Goal: Task Accomplishment & Management: Complete application form

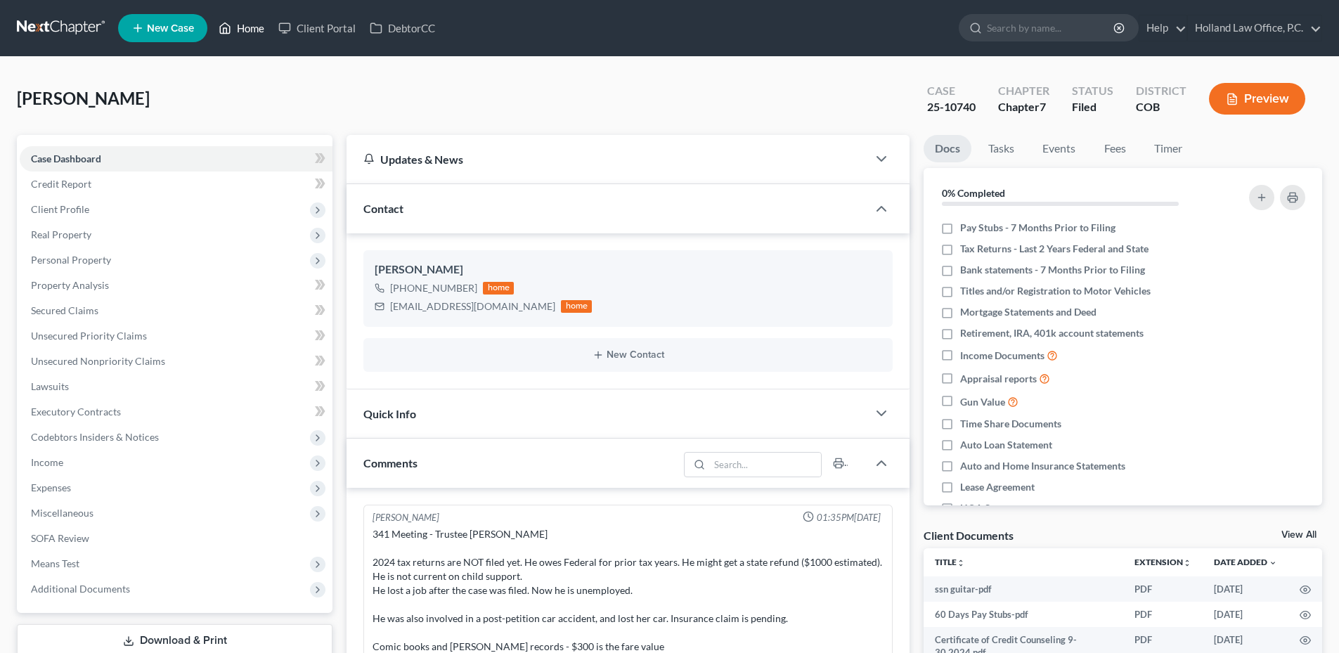
scroll to position [18, 0]
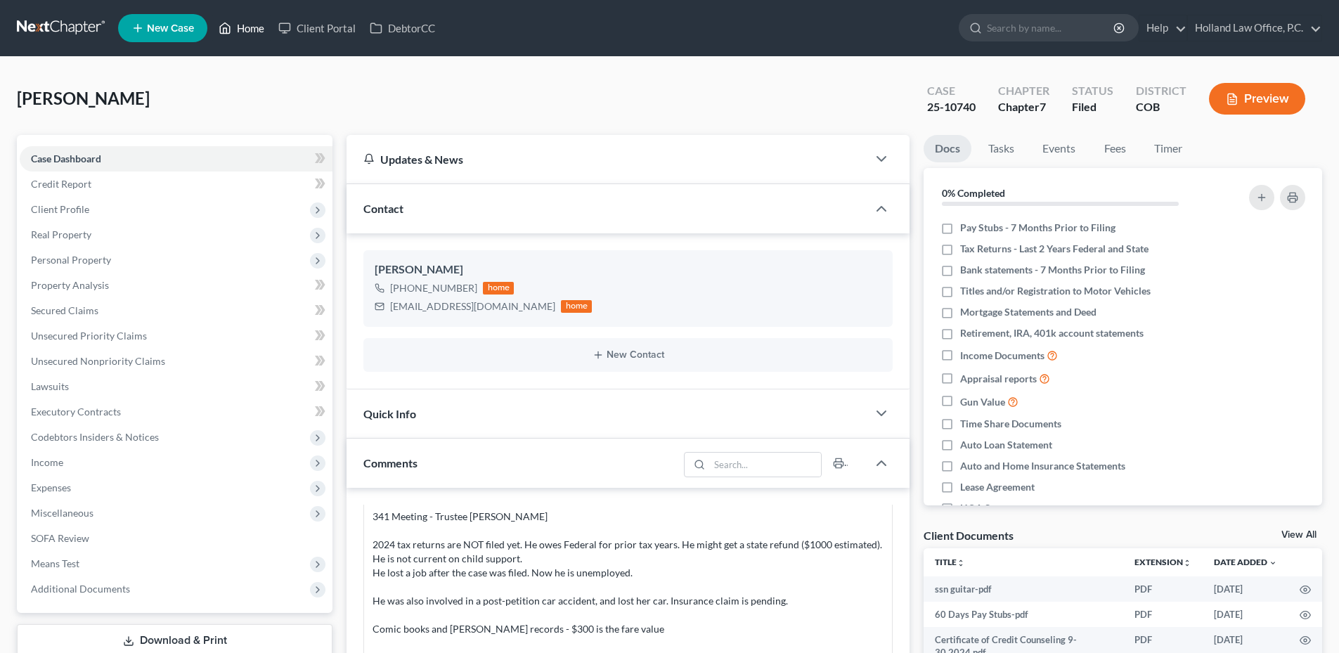
click at [249, 20] on link "Home" at bounding box center [242, 27] width 60 height 25
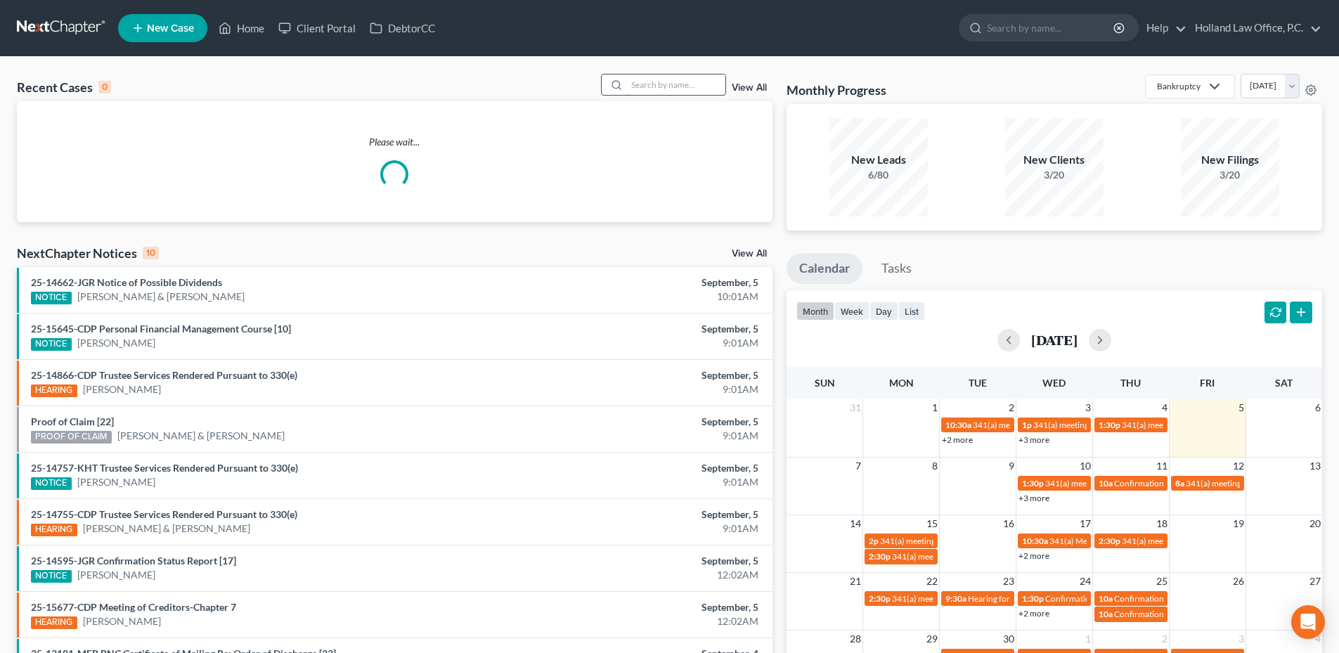
click at [666, 90] on input "search" at bounding box center [676, 84] width 98 height 20
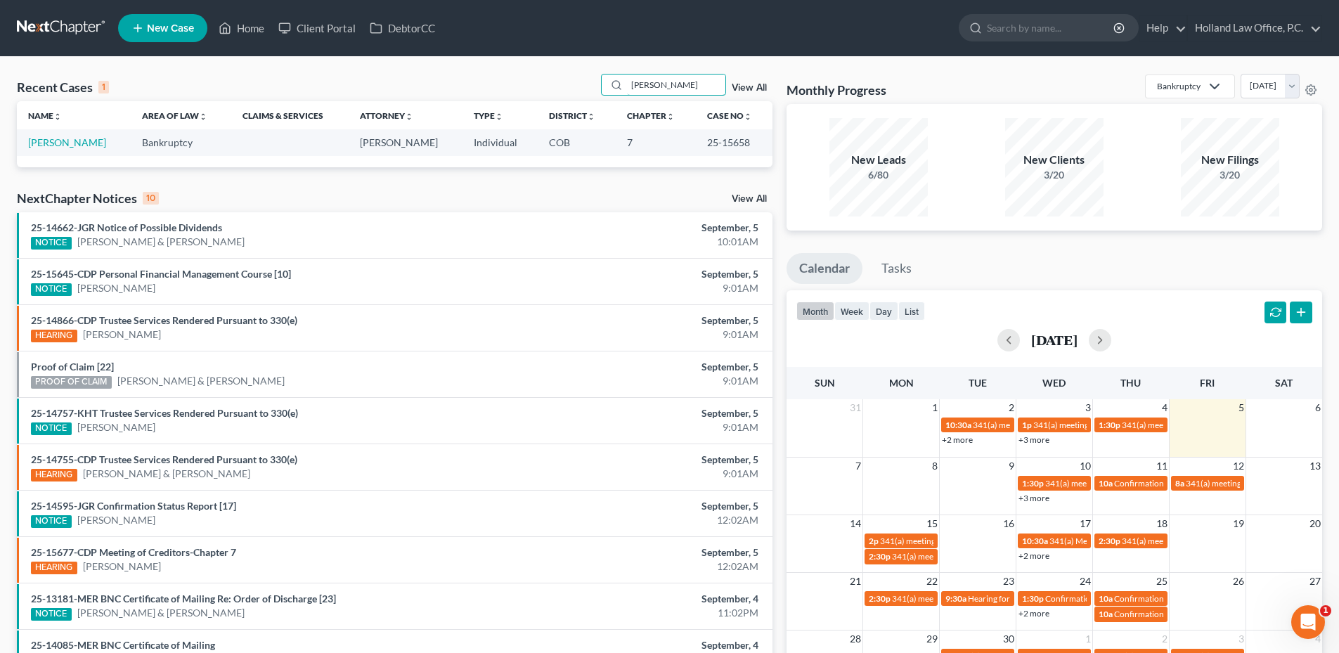
type input "[PERSON_NAME]"
click at [63, 145] on link "[PERSON_NAME]" at bounding box center [67, 142] width 78 height 12
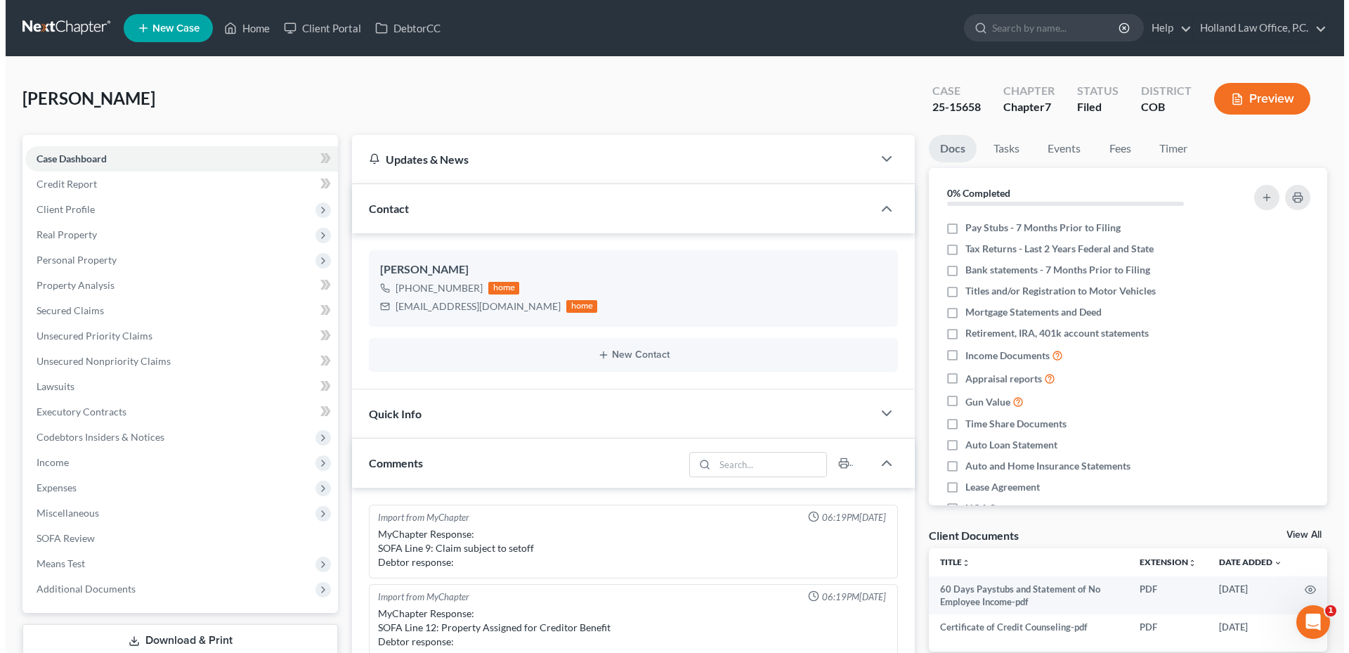
scroll to position [519, 0]
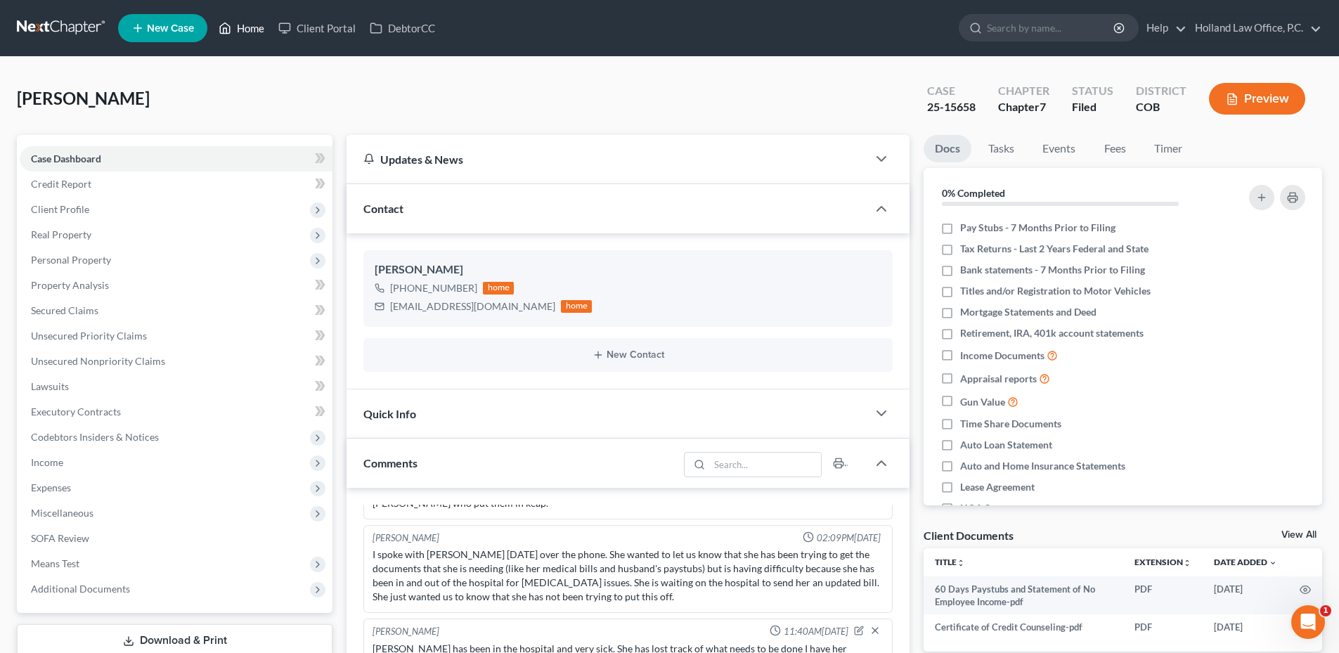
click at [245, 22] on link "Home" at bounding box center [242, 27] width 60 height 25
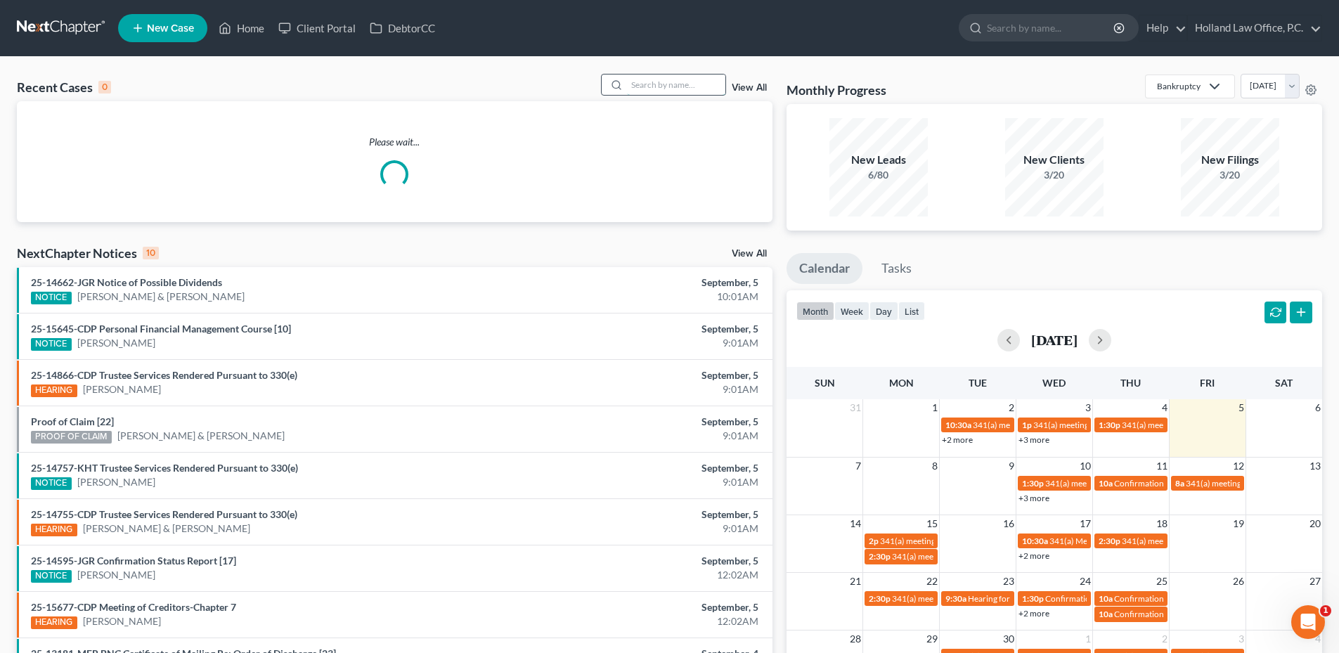
click at [717, 84] on input "search" at bounding box center [676, 84] width 98 height 20
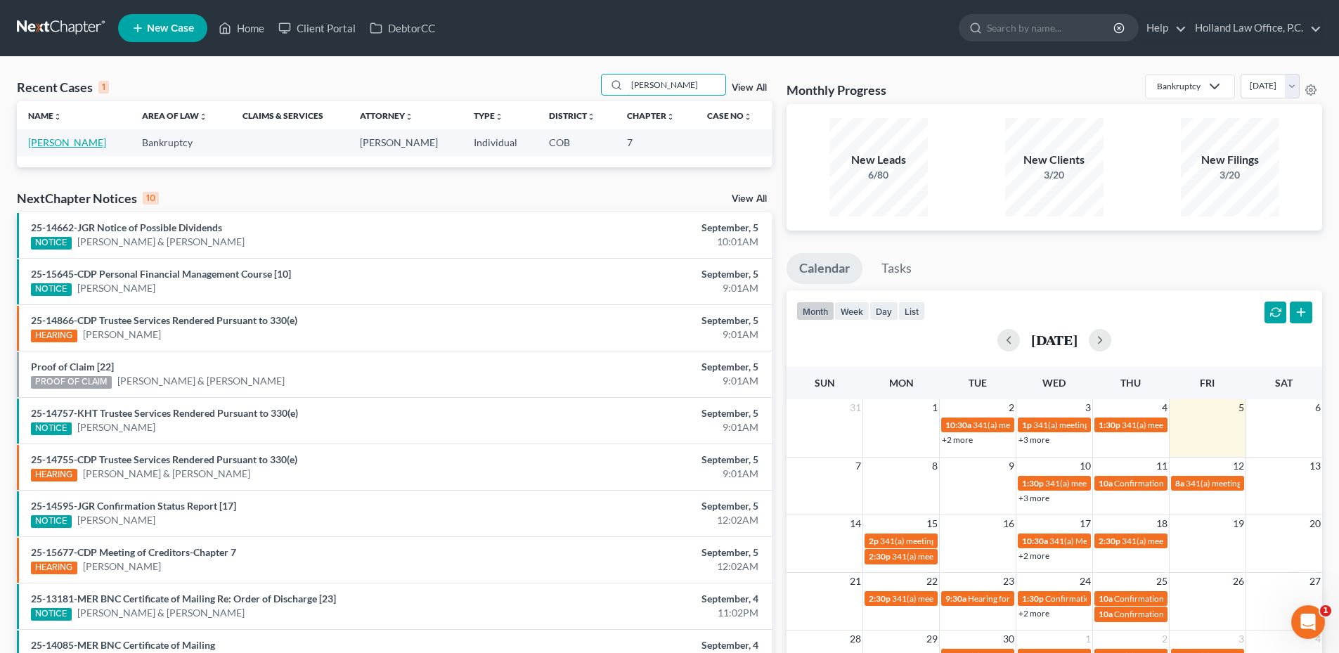
type input "[PERSON_NAME]"
click at [48, 143] on link "[PERSON_NAME]" at bounding box center [67, 142] width 78 height 12
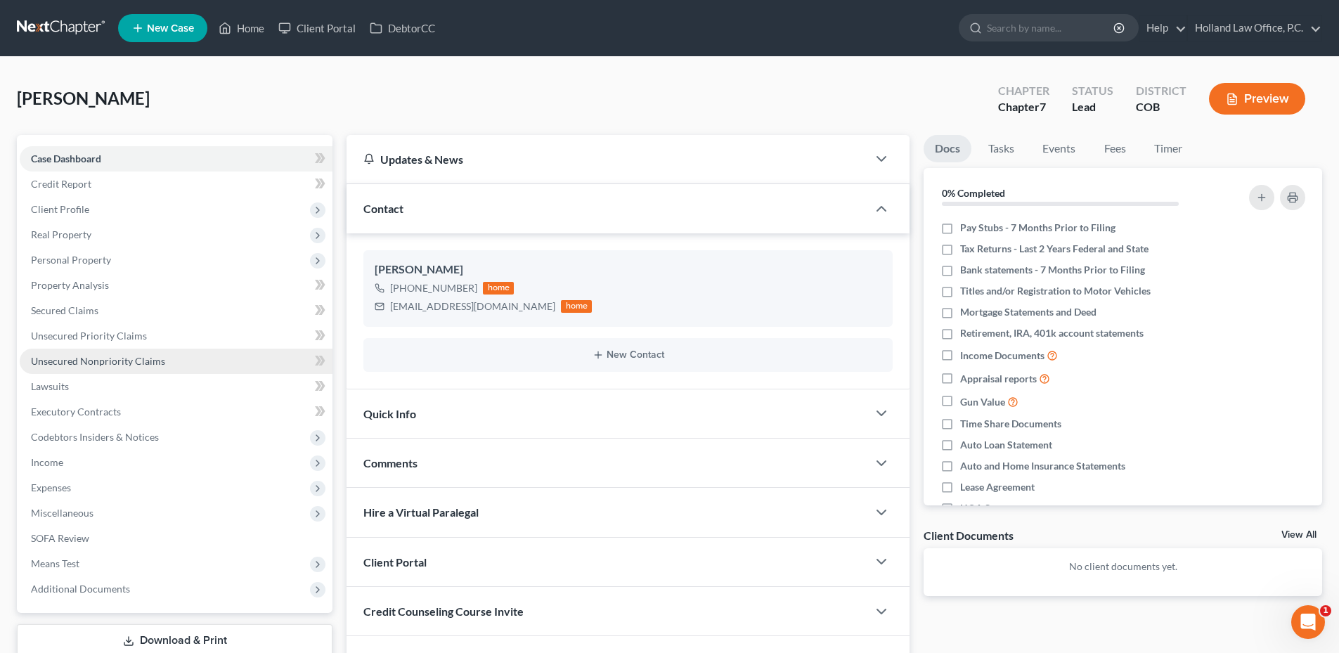
click at [115, 357] on span "Unsecured Nonpriority Claims" at bounding box center [98, 361] width 134 height 12
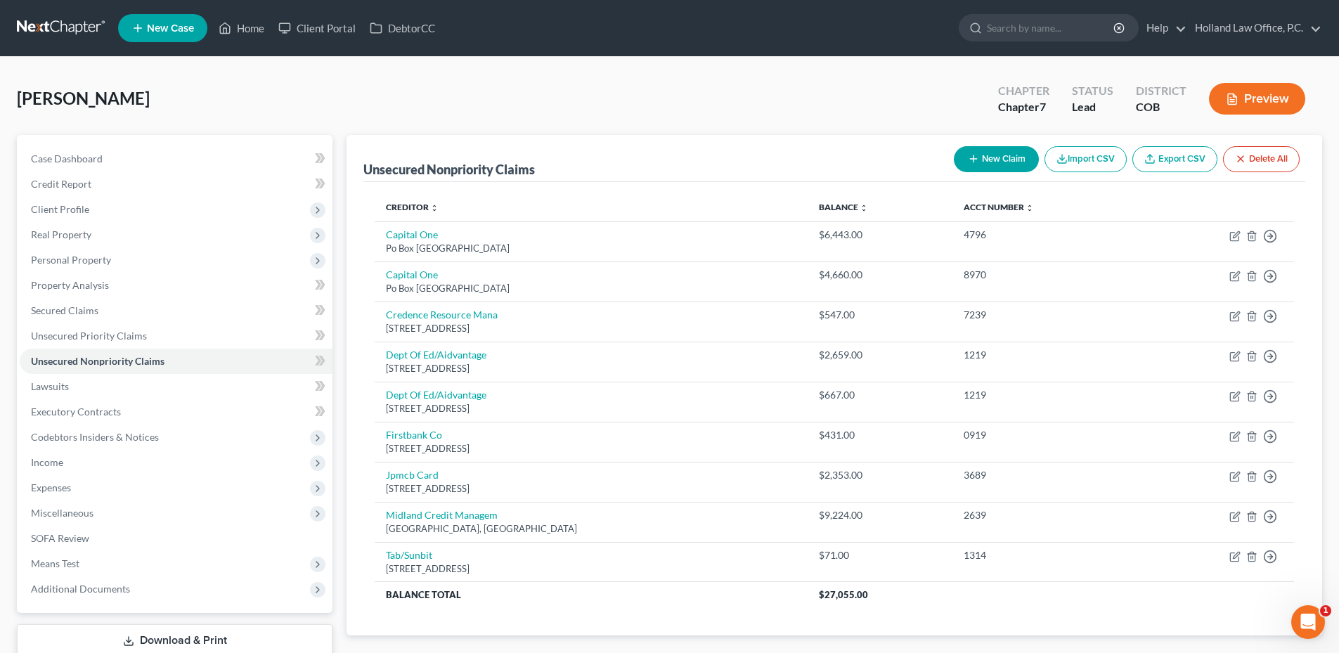
click at [978, 160] on button "New Claim" at bounding box center [996, 159] width 85 height 26
select select "0"
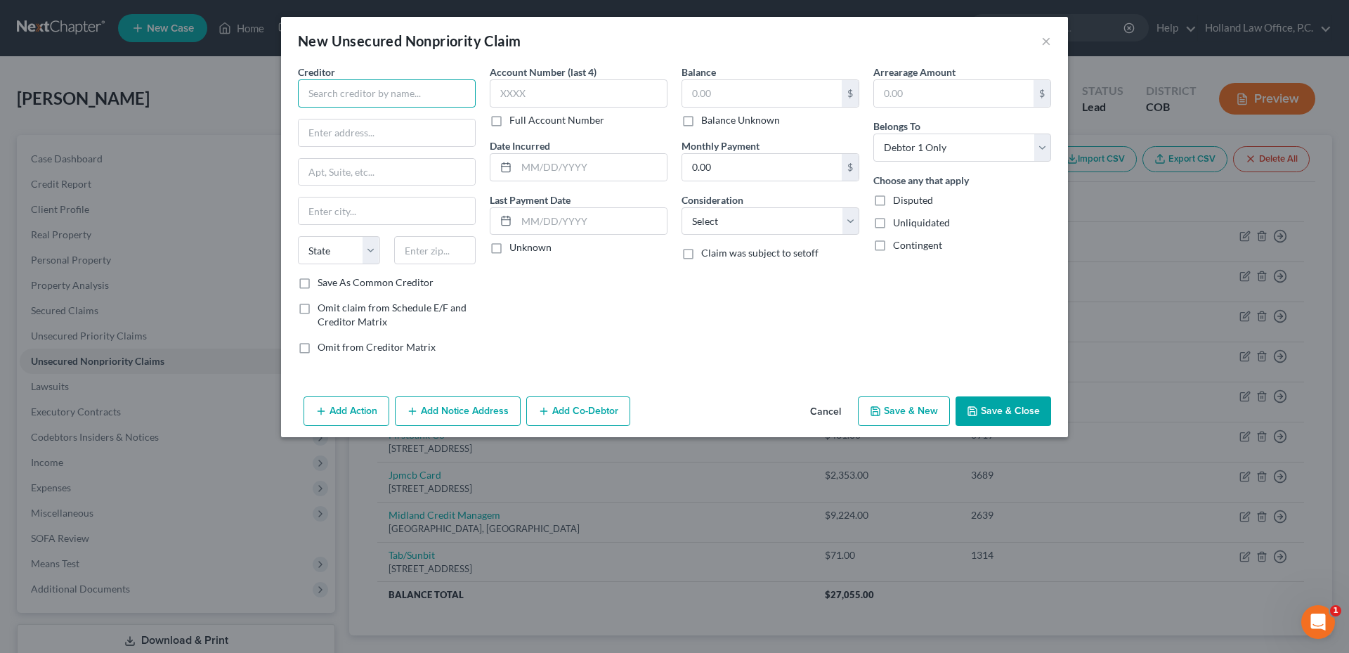
click at [399, 96] on input "text" at bounding box center [387, 93] width 178 height 28
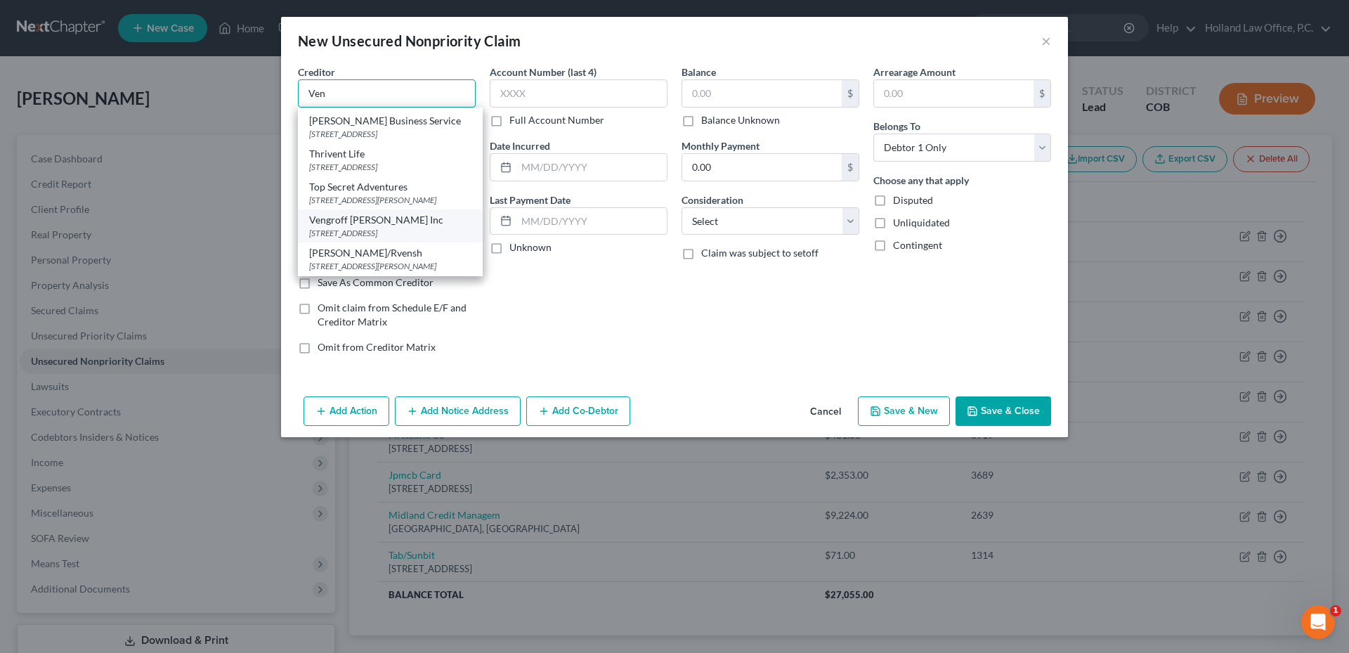
scroll to position [699, 0]
click at [277, 91] on div "New Unsecured Nonpriority Claim × Creditor * Ven [PERSON_NAME] - Dates and amou…" at bounding box center [674, 326] width 1349 height 653
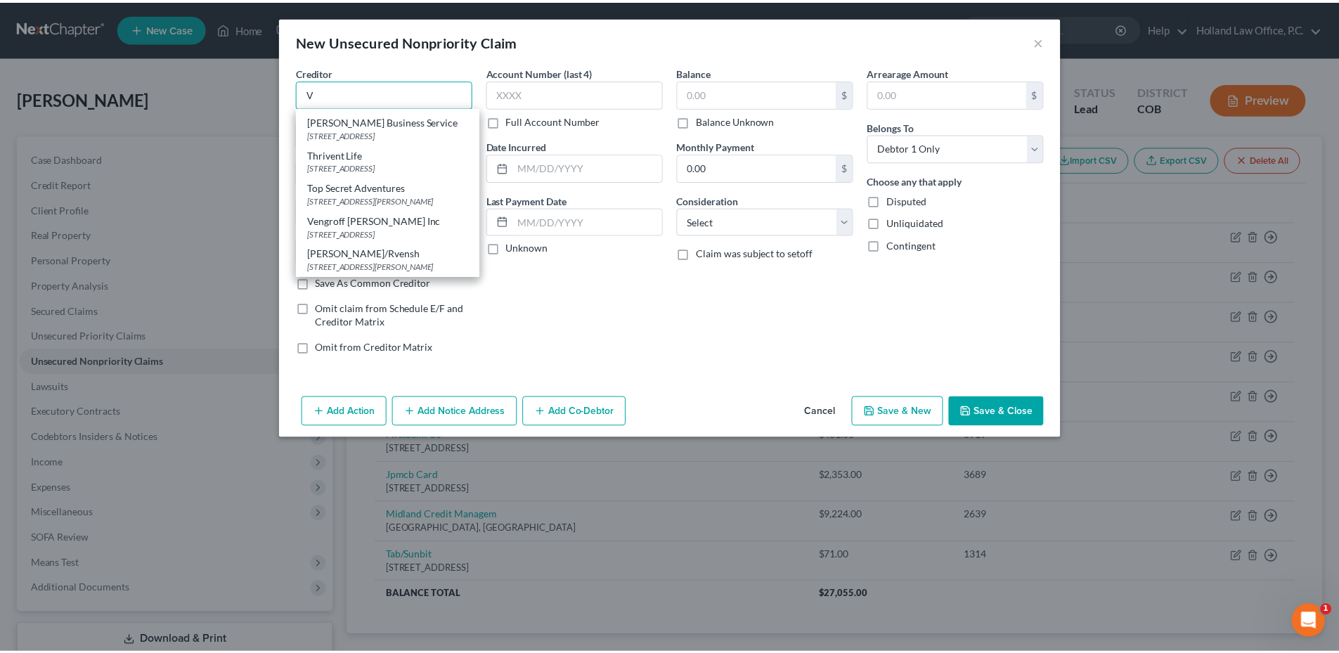
scroll to position [0, 0]
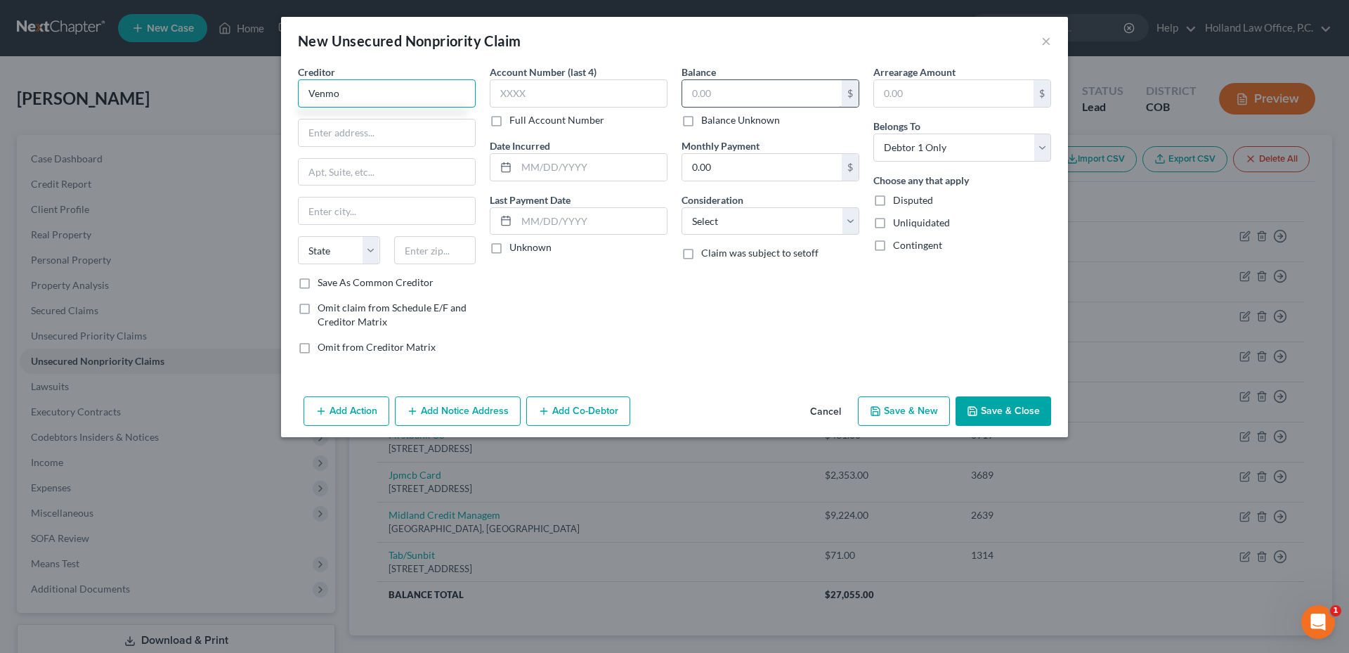
type input "Venmo"
click at [726, 92] on input "text" at bounding box center [762, 93] width 160 height 27
type input "320.00"
click at [356, 138] on input "text" at bounding box center [387, 132] width 176 height 27
click at [353, 134] on input "text" at bounding box center [387, 132] width 176 height 27
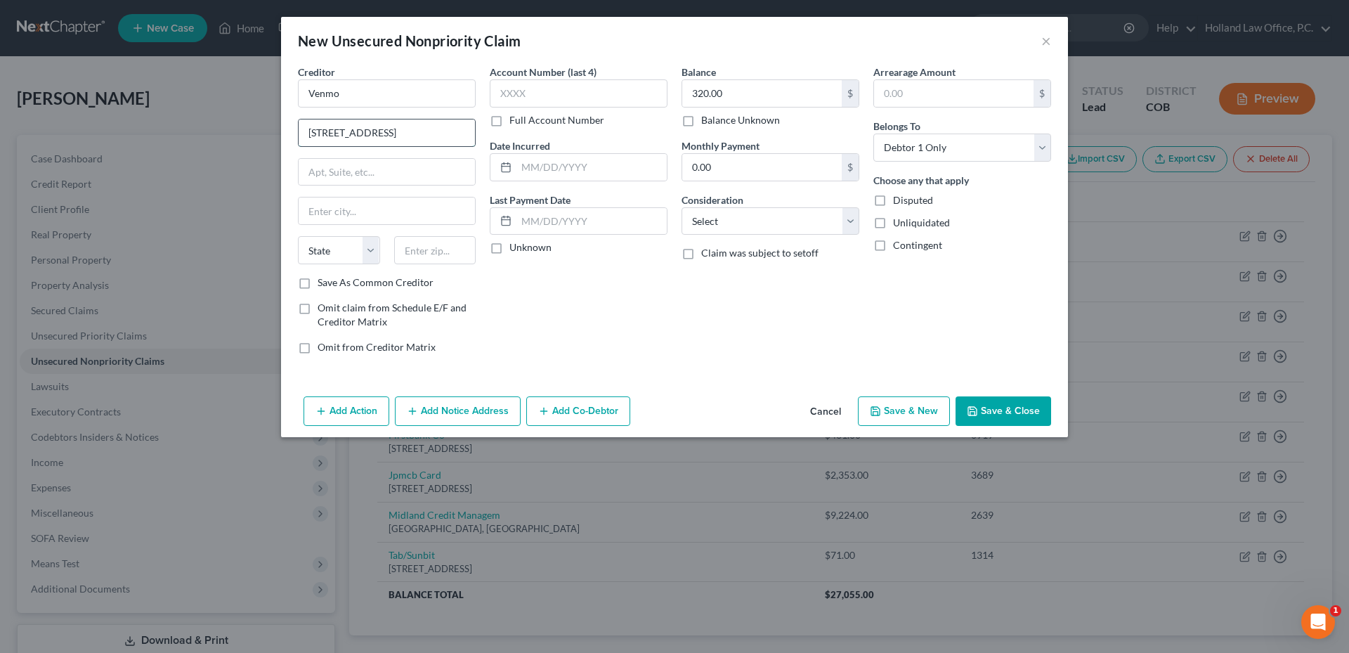
type input "[STREET_ADDRESS]"
type input "95131"
type input "[GEOGRAPHIC_DATA][PERSON_NAME]"
select select "4"
drag, startPoint x: 1006, startPoint y: 408, endPoint x: 363, endPoint y: 351, distance: 644.8
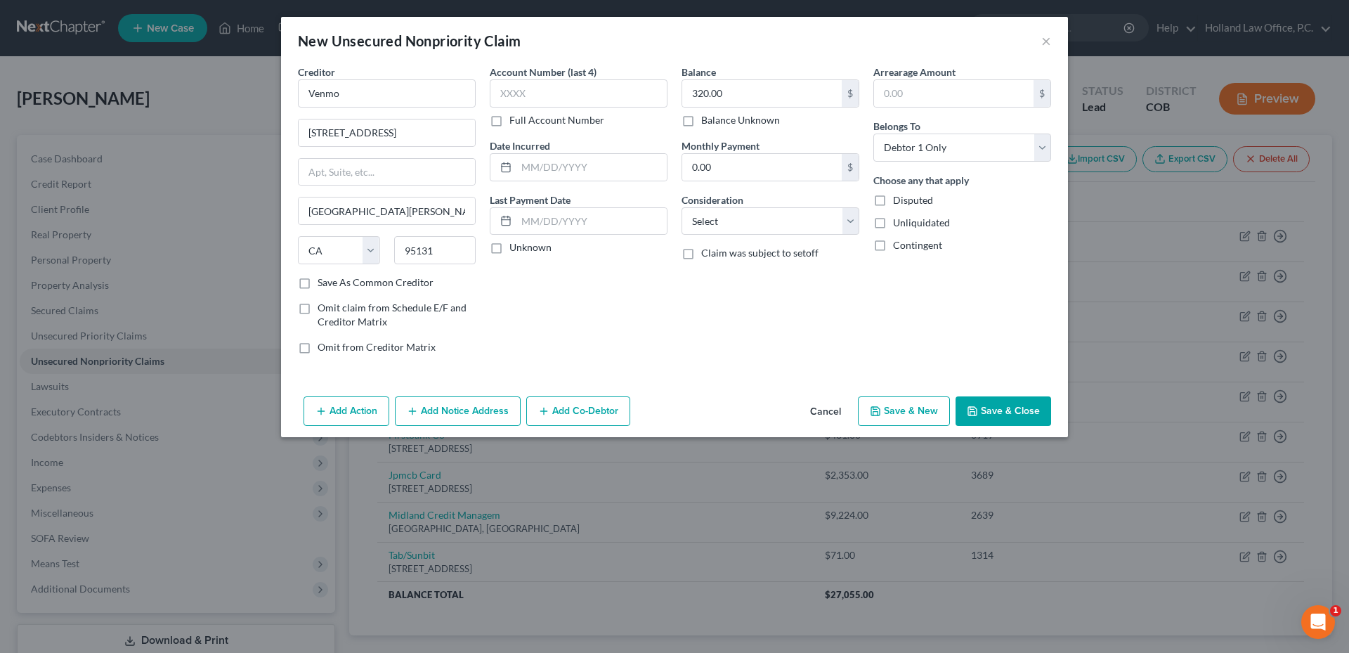
click at [349, 356] on div "New Unsecured Nonpriority Claim × Creditor * Venmo [STREET_ADDRESS] [GEOGRAPHIC…" at bounding box center [674, 227] width 787 height 420
click at [370, 287] on label "Save As Common Creditor" at bounding box center [376, 282] width 116 height 14
click at [332, 285] on input "Save As Common Creditor" at bounding box center [327, 279] width 9 height 9
click at [997, 415] on button "Save & Close" at bounding box center [1004, 411] width 96 height 30
checkbox input "false"
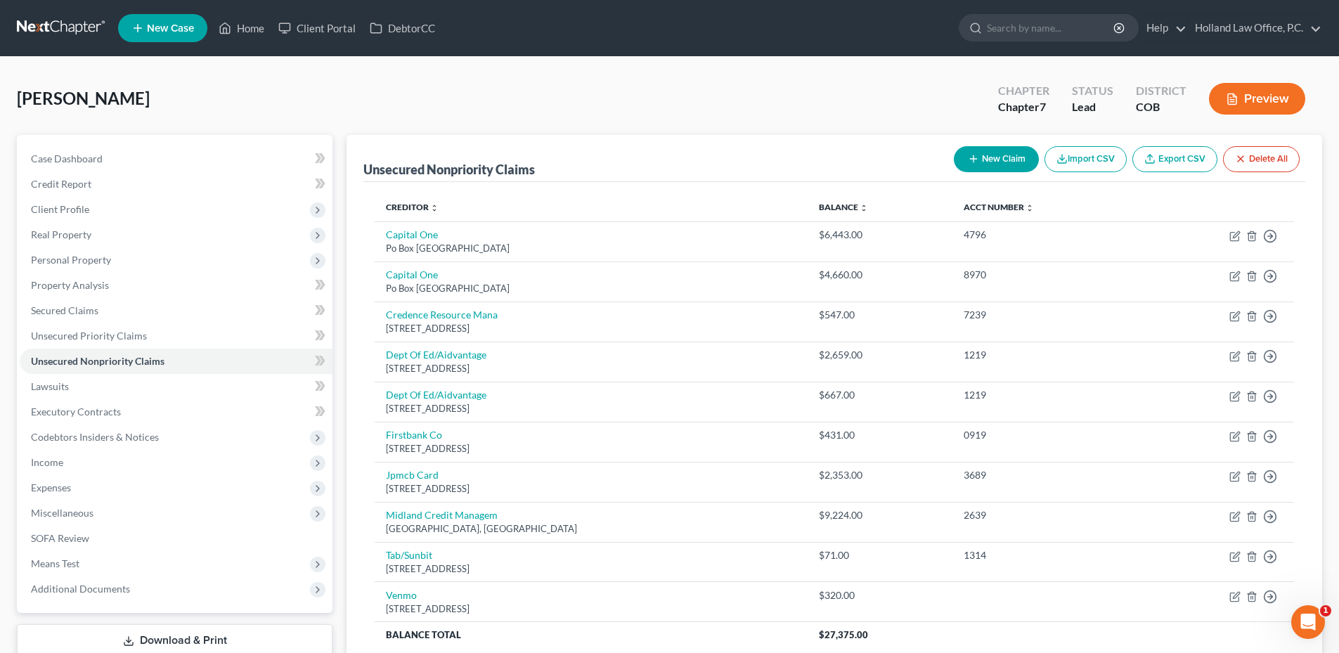
click at [1010, 147] on button "New Claim" at bounding box center [996, 159] width 85 height 26
select select "0"
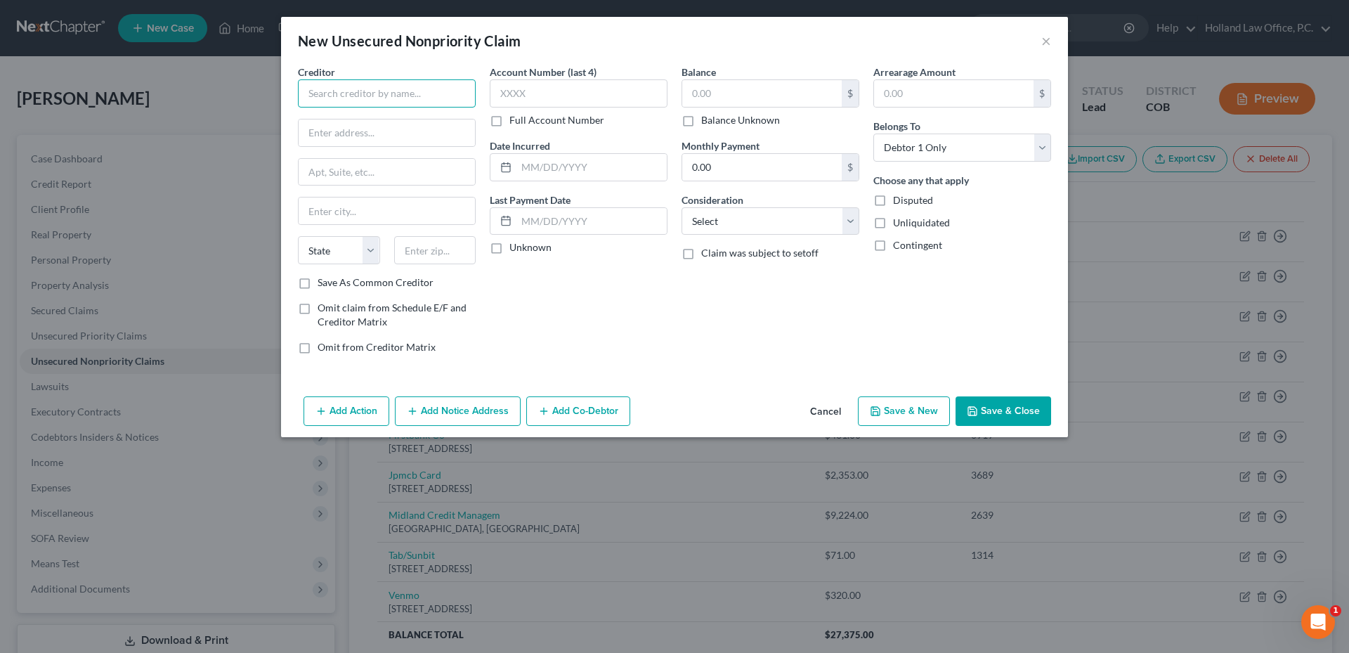
click at [303, 94] on input "text" at bounding box center [387, 93] width 178 height 28
click at [356, 119] on div "E-470 Public Highway Authority" at bounding box center [382, 118] width 146 height 14
type input "E-470 Public Highway Authority"
type input "PO Box 5470"
type input "[GEOGRAPHIC_DATA]"
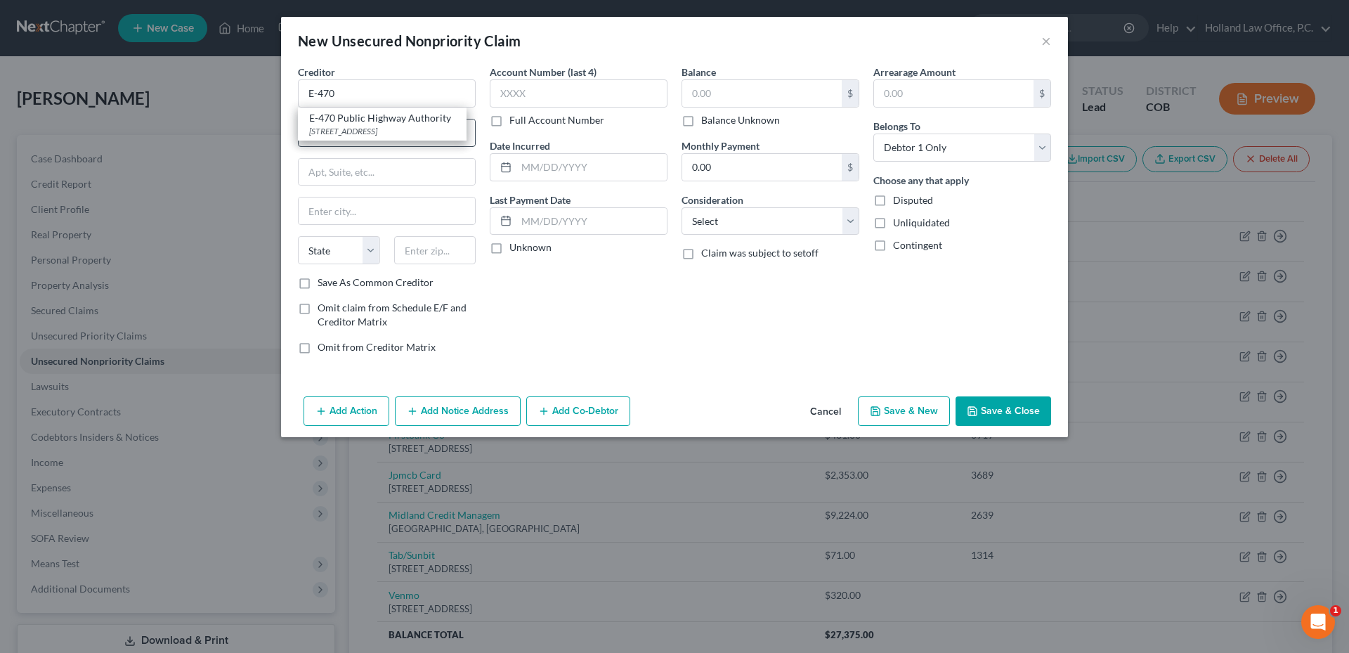
select select "5"
type input "80217-5470"
click at [775, 89] on input "text" at bounding box center [762, 93] width 160 height 27
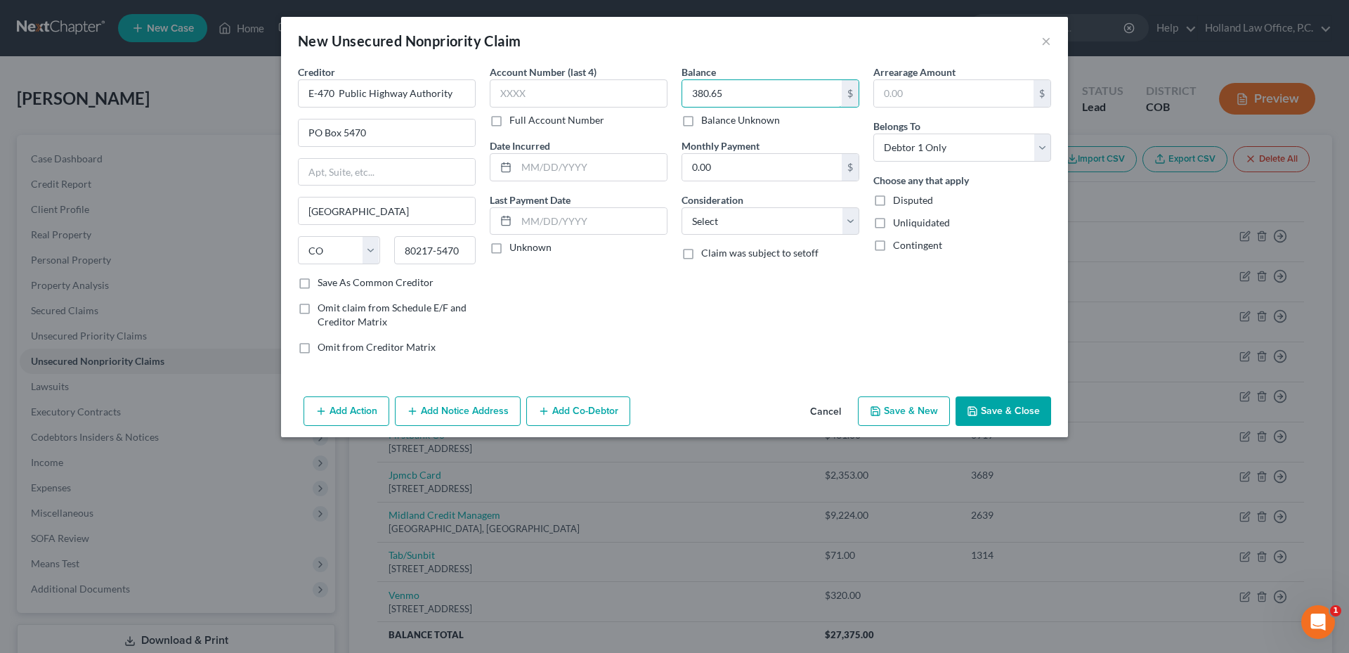
type input "380.65"
click at [1017, 405] on button "Save & Close" at bounding box center [1004, 411] width 96 height 30
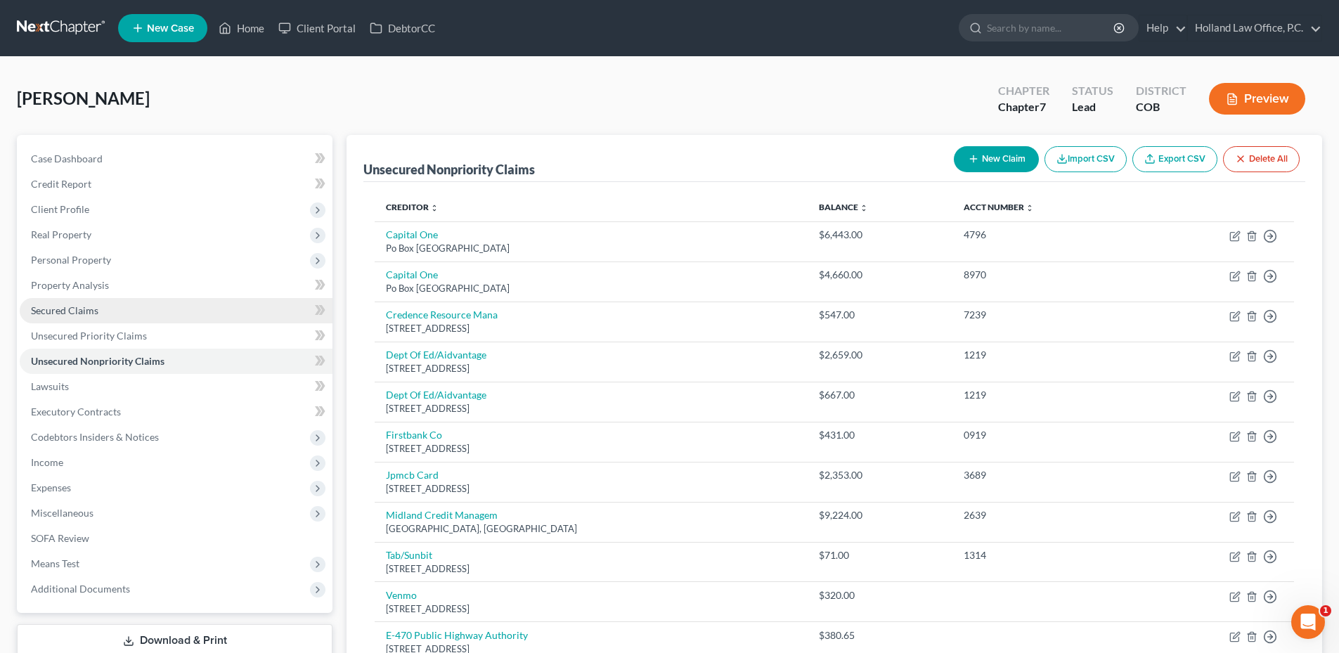
click at [86, 309] on span "Secured Claims" at bounding box center [64, 310] width 67 height 12
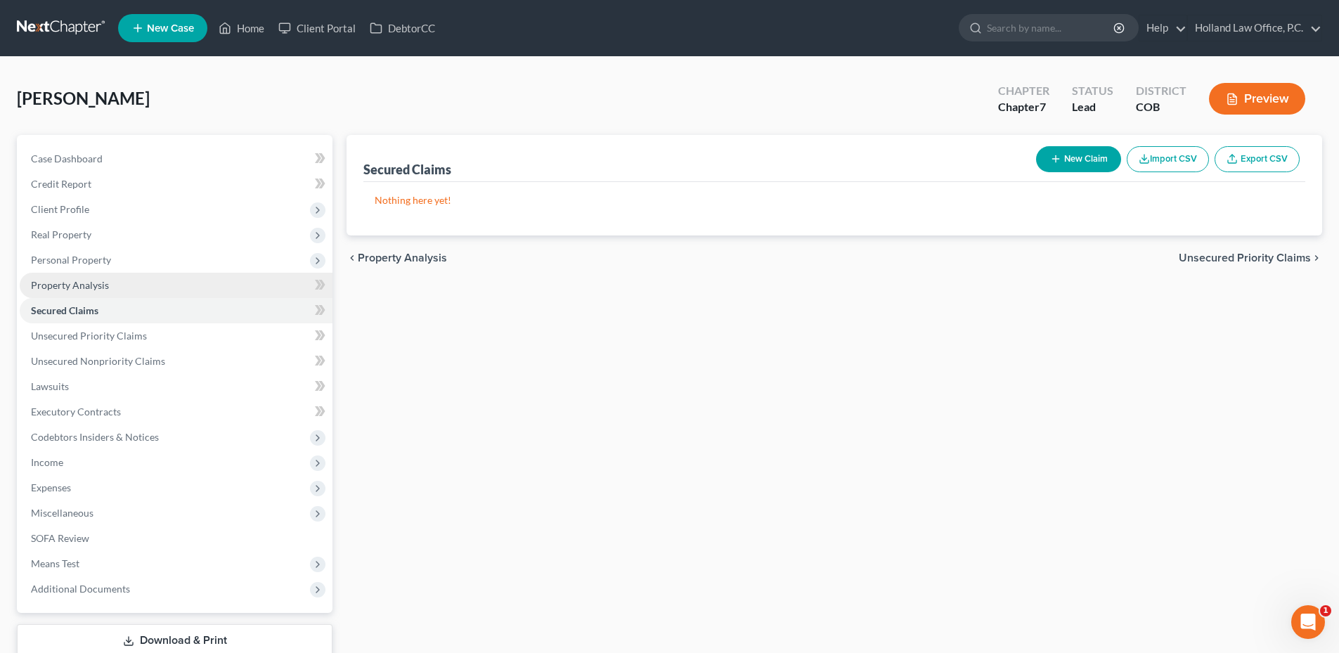
click at [113, 290] on link "Property Analysis" at bounding box center [176, 285] width 313 height 25
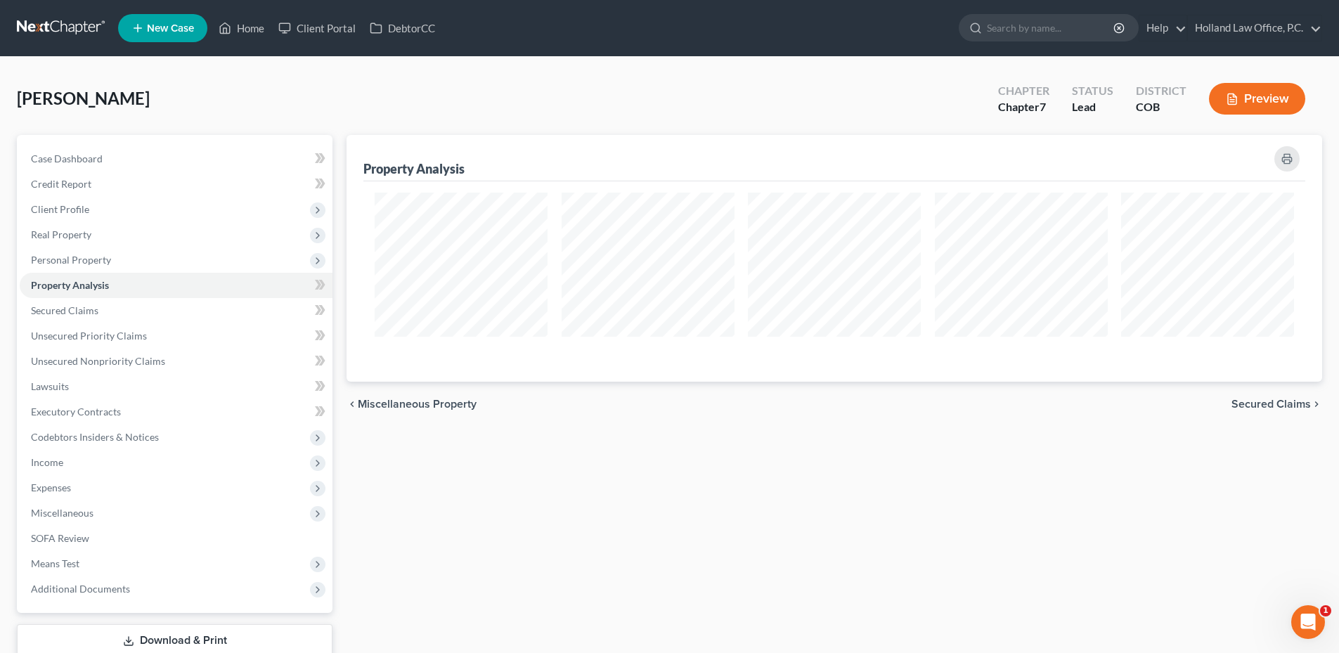
scroll to position [247, 975]
click at [73, 356] on span "Unsecured Nonpriority Claims" at bounding box center [98, 361] width 134 height 12
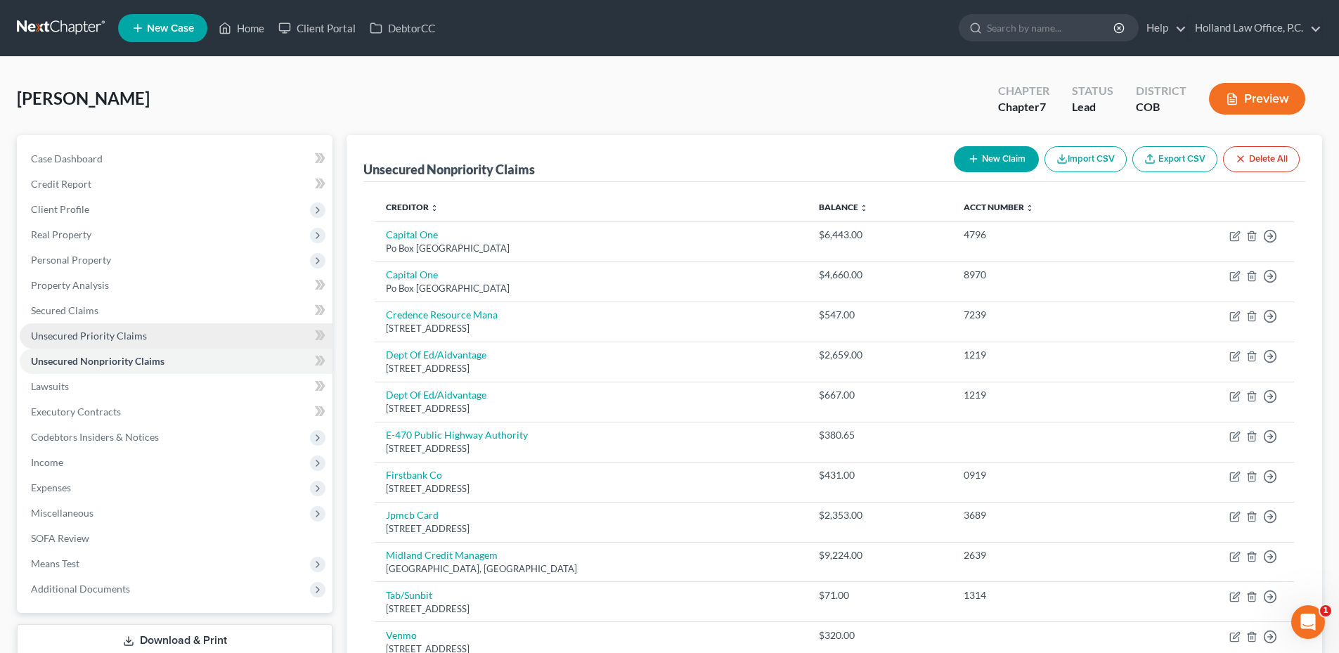
click at [104, 337] on span "Unsecured Priority Claims" at bounding box center [89, 336] width 116 height 12
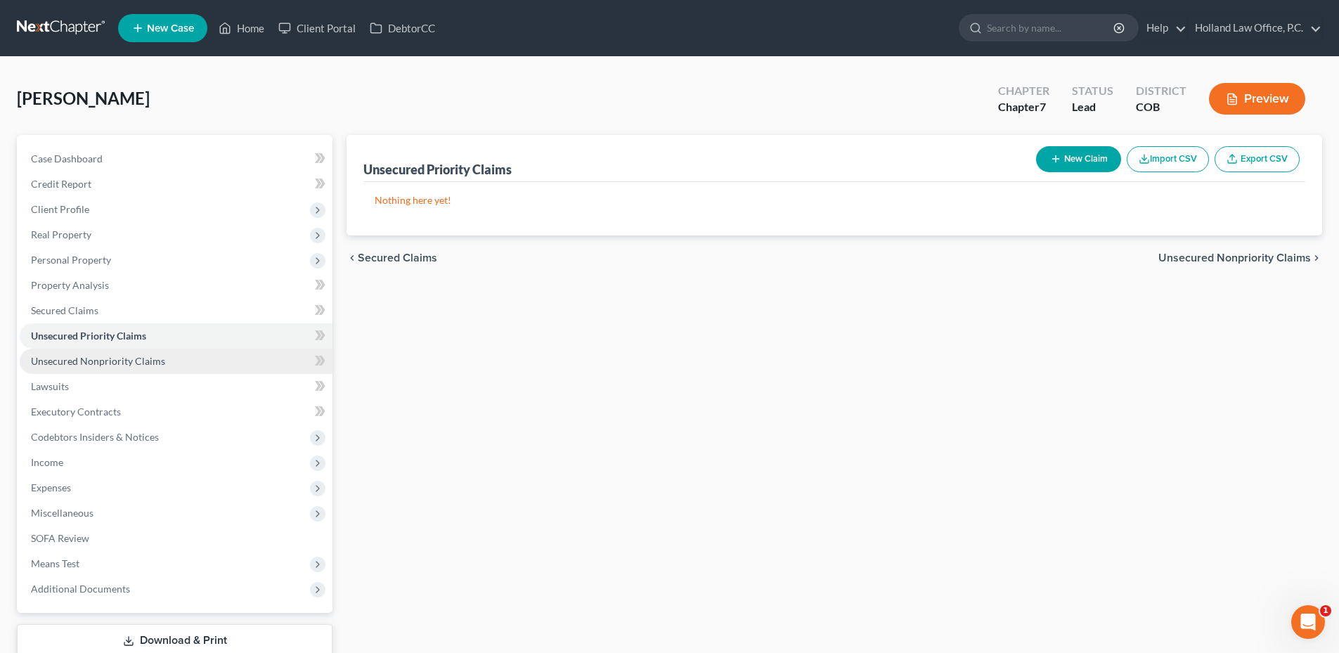
click at [134, 364] on span "Unsecured Nonpriority Claims" at bounding box center [98, 361] width 134 height 12
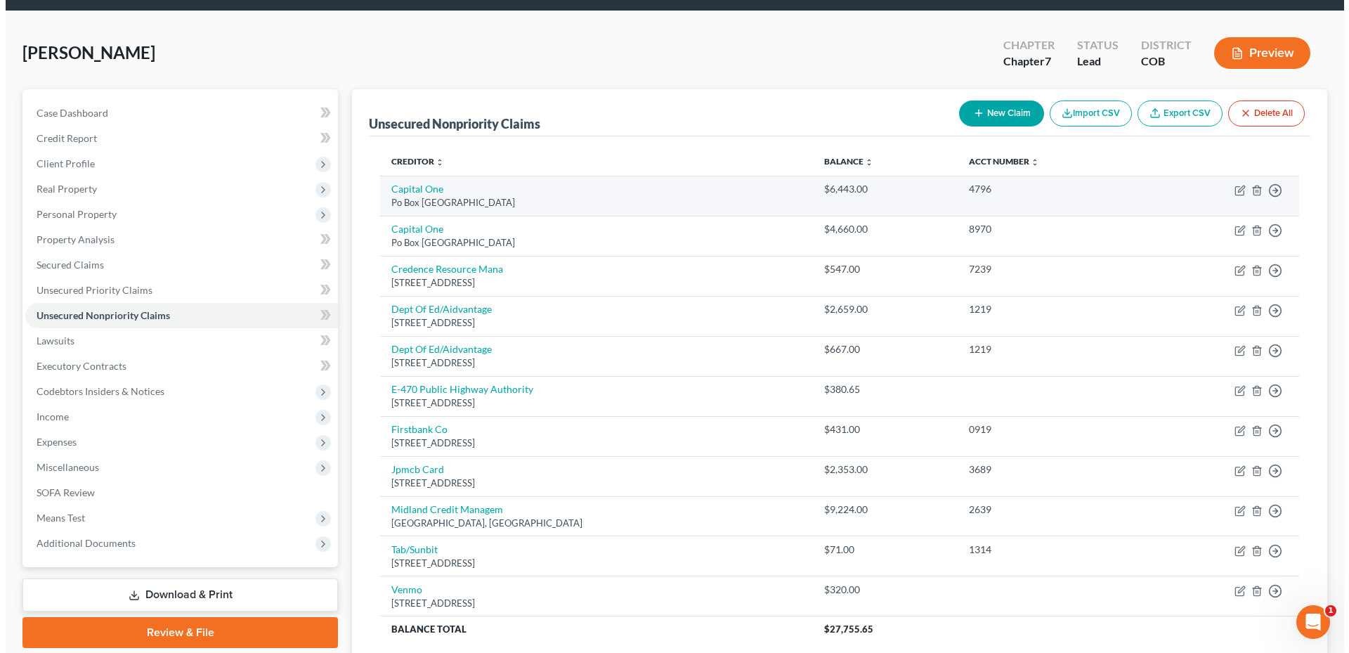
scroll to position [70, 0]
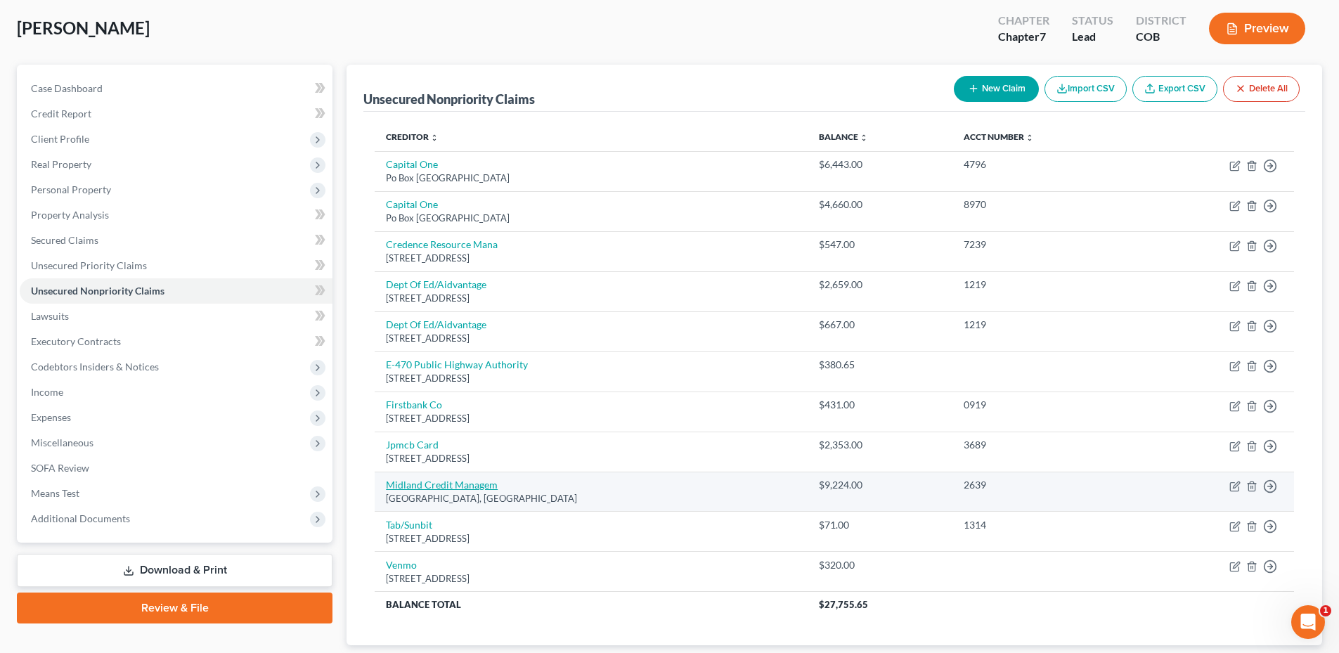
click at [460, 490] on link "Midland Credit Managem" at bounding box center [442, 485] width 112 height 12
select select "4"
select select "0"
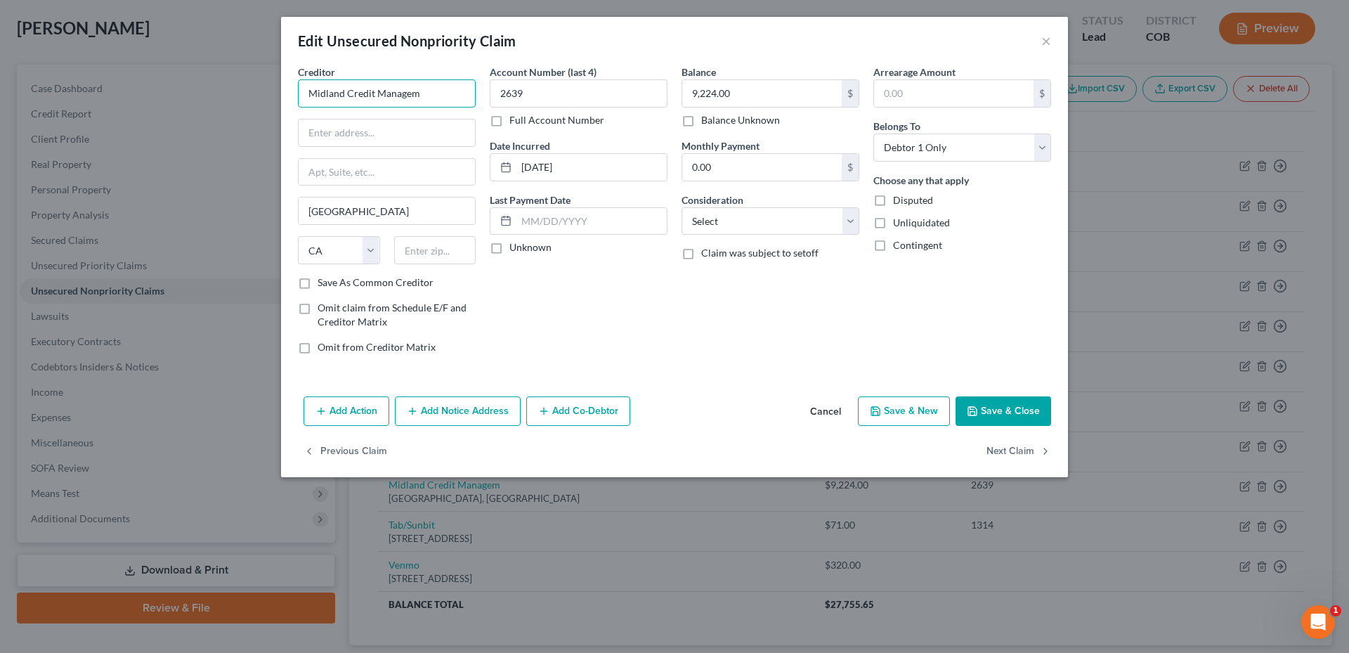
click at [441, 95] on input "Midland Credit Managem" at bounding box center [387, 93] width 178 height 28
click at [622, 316] on div "Account Number (last 4) 2639 Full Account Number Date Incurred [DATE] Last Paym…" at bounding box center [579, 215] width 192 height 301
click at [1017, 408] on button "Save & Close" at bounding box center [1004, 411] width 96 height 30
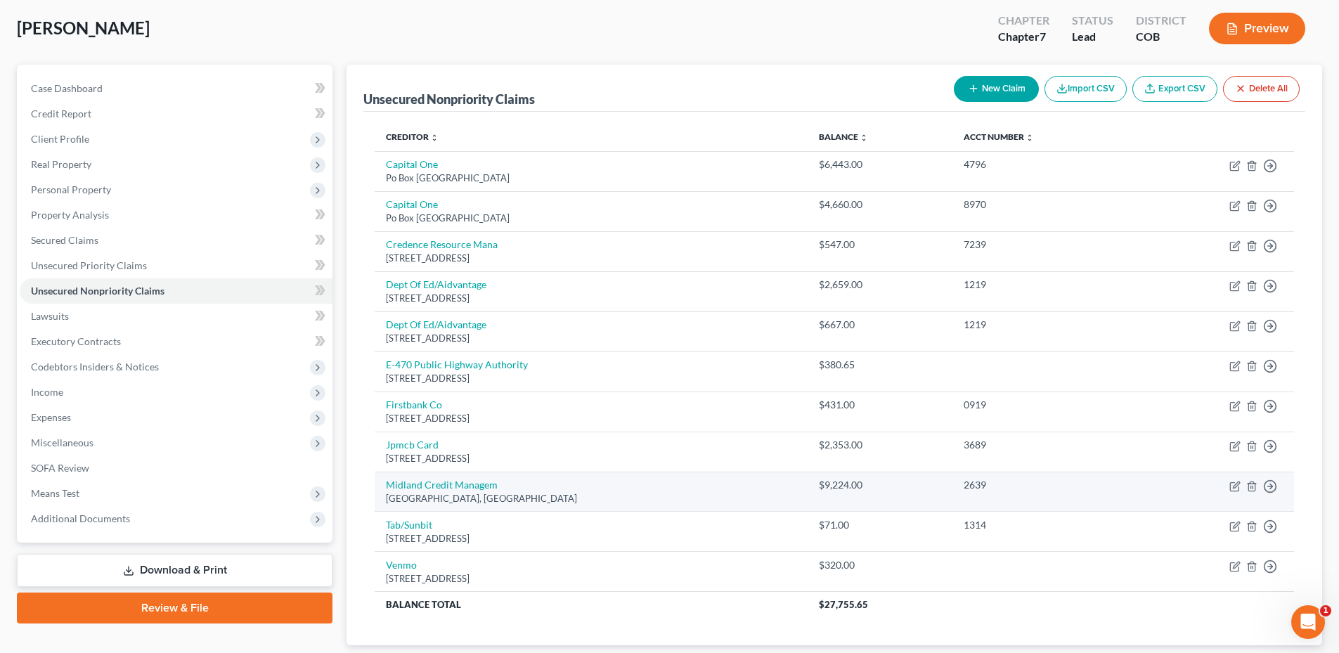
click at [415, 478] on td "Midland Credit Managem [GEOGRAPHIC_DATA], [GEOGRAPHIC_DATA]" at bounding box center [591, 492] width 432 height 40
click at [414, 483] on link "Midland Credit Managem" at bounding box center [442, 485] width 112 height 12
select select "4"
select select "0"
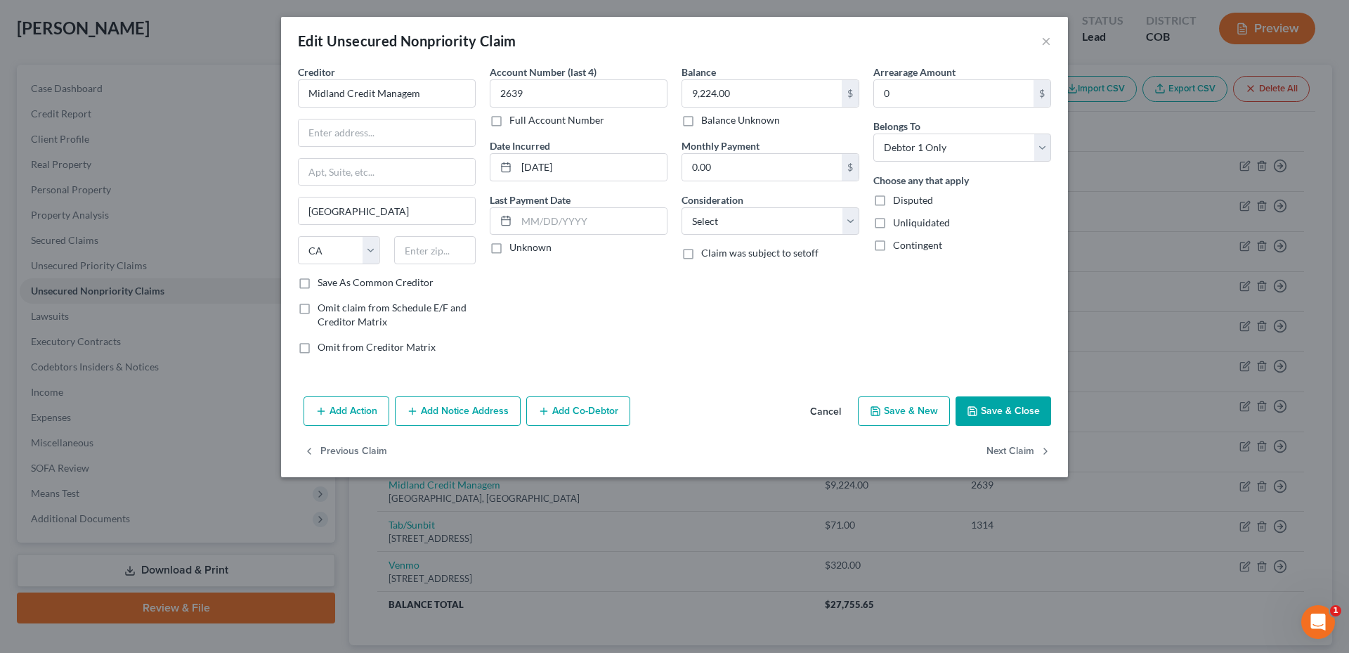
click at [455, 412] on button "Add Notice Address" at bounding box center [458, 411] width 126 height 30
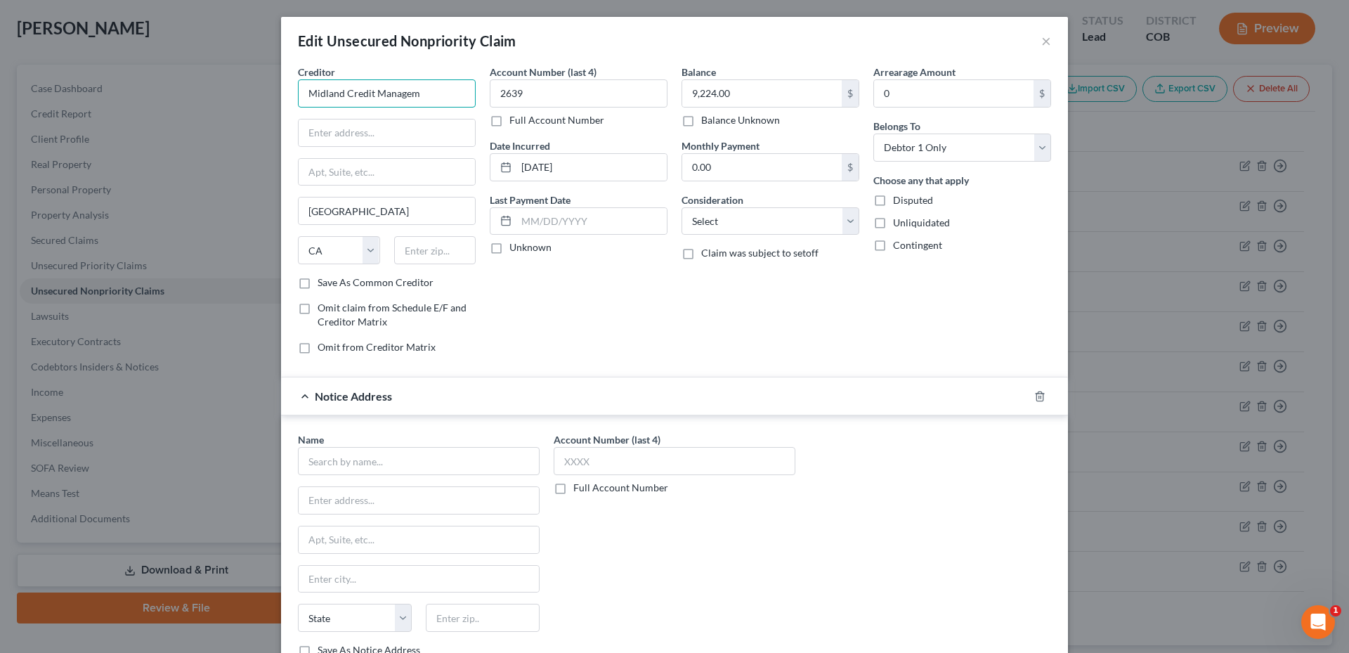
drag, startPoint x: 422, startPoint y: 92, endPoint x: 301, endPoint y: 89, distance: 120.9
click at [301, 89] on input "Midland Credit Managem" at bounding box center [387, 93] width 178 height 28
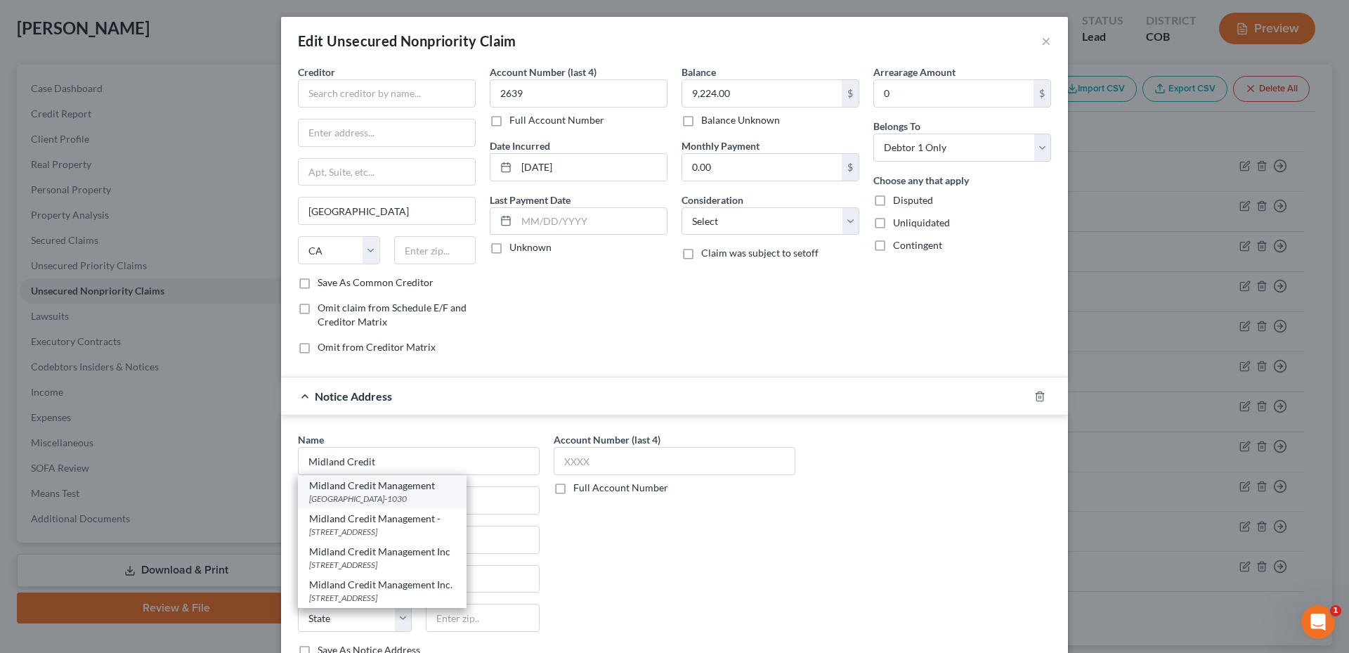
click at [394, 499] on div "[GEOGRAPHIC_DATA]-1030" at bounding box center [382, 499] width 146 height 12
type input "Midland Credit Management"
type input "PO Box 301030"
type input "[GEOGRAPHIC_DATA]"
select select "4"
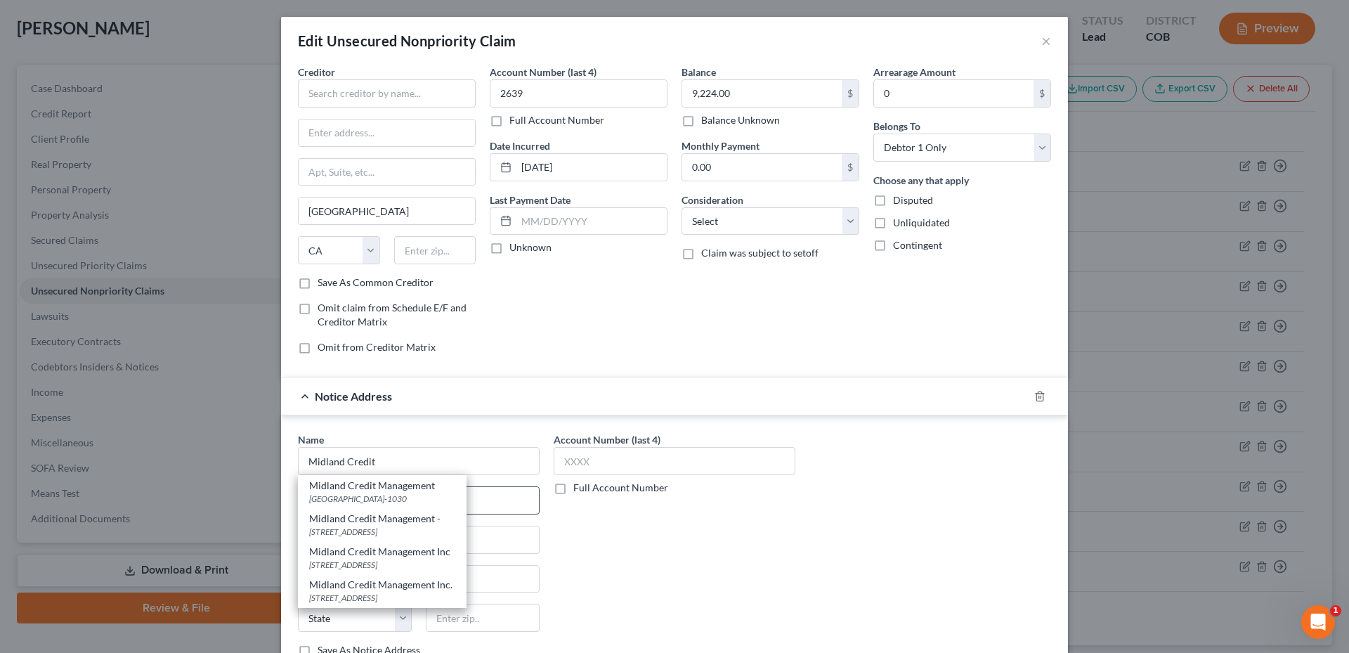
type input "90030-1030"
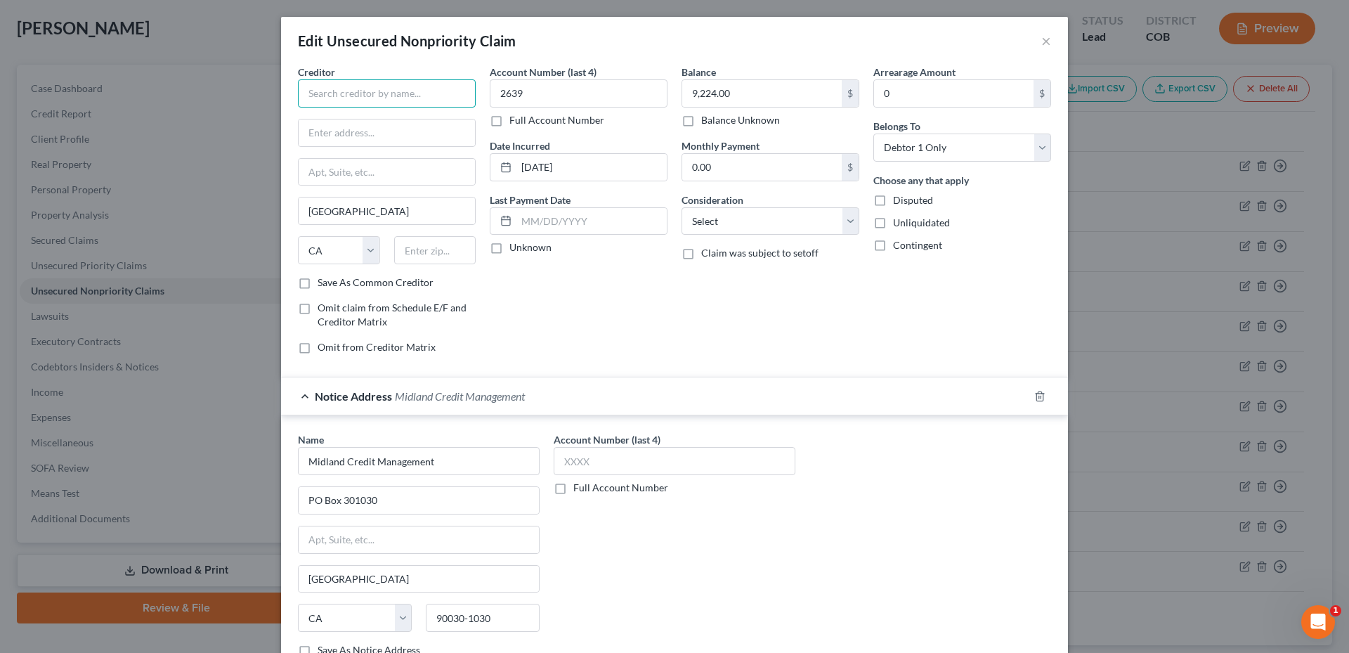
click at [358, 104] on input "text" at bounding box center [387, 93] width 178 height 28
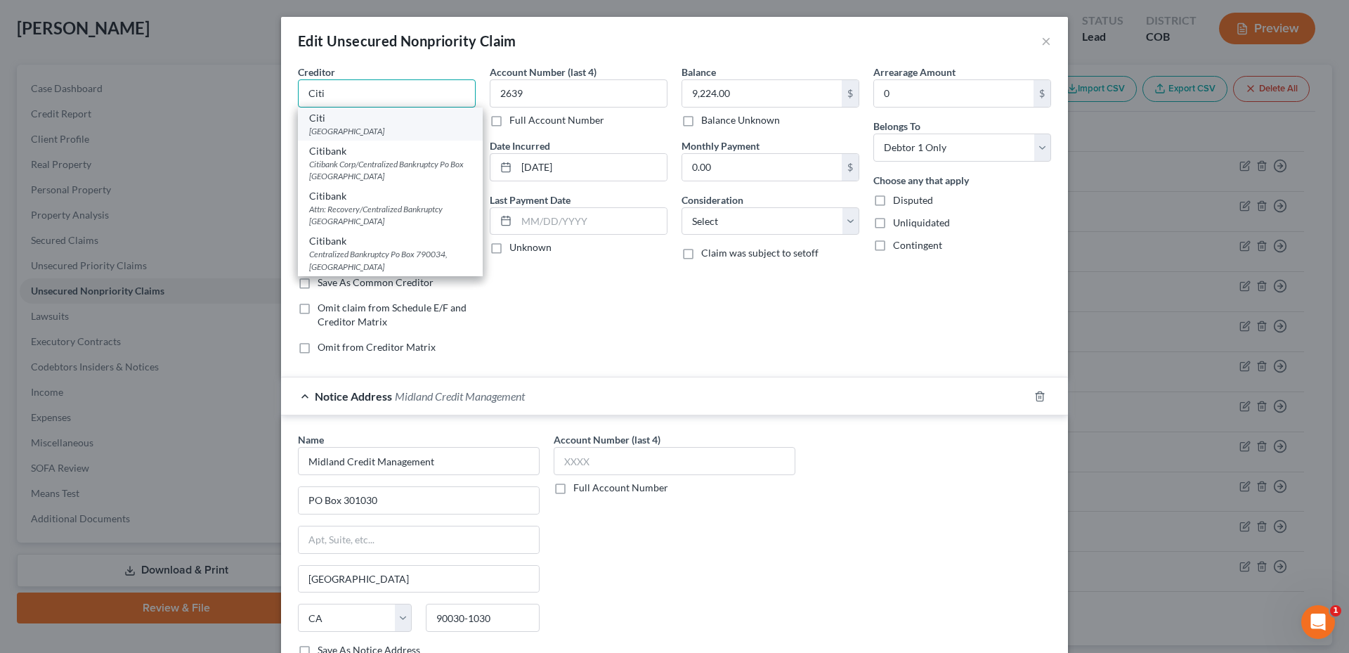
type input "Citi"
click at [344, 132] on div "[GEOGRAPHIC_DATA]" at bounding box center [390, 131] width 162 height 12
type input "Po Box 6500"
type input "[GEOGRAPHIC_DATA]"
select select "43"
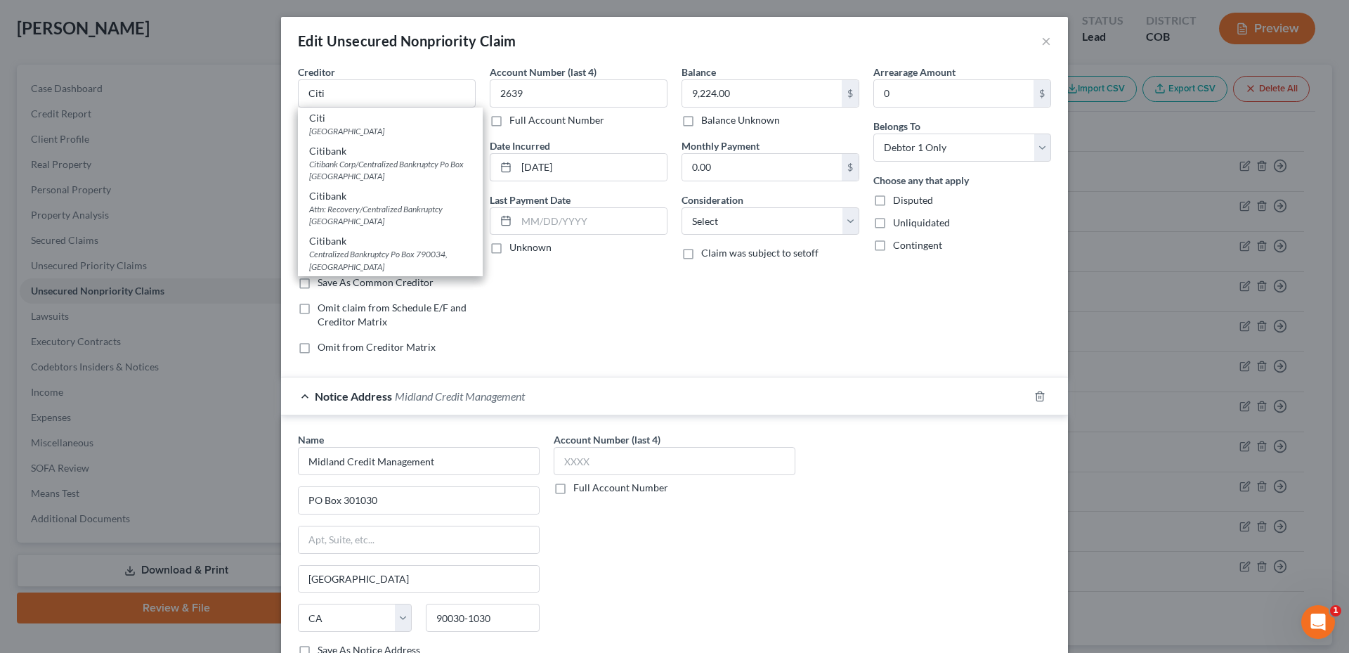
type input "57117"
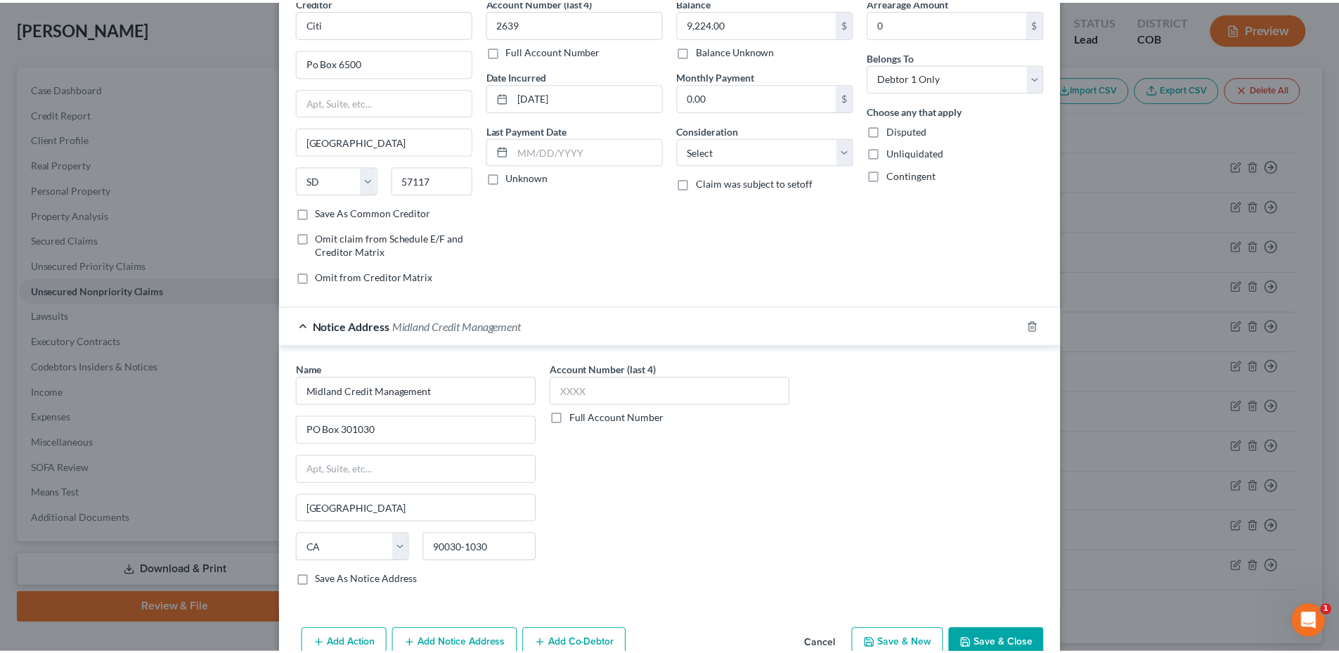
scroll to position [144, 0]
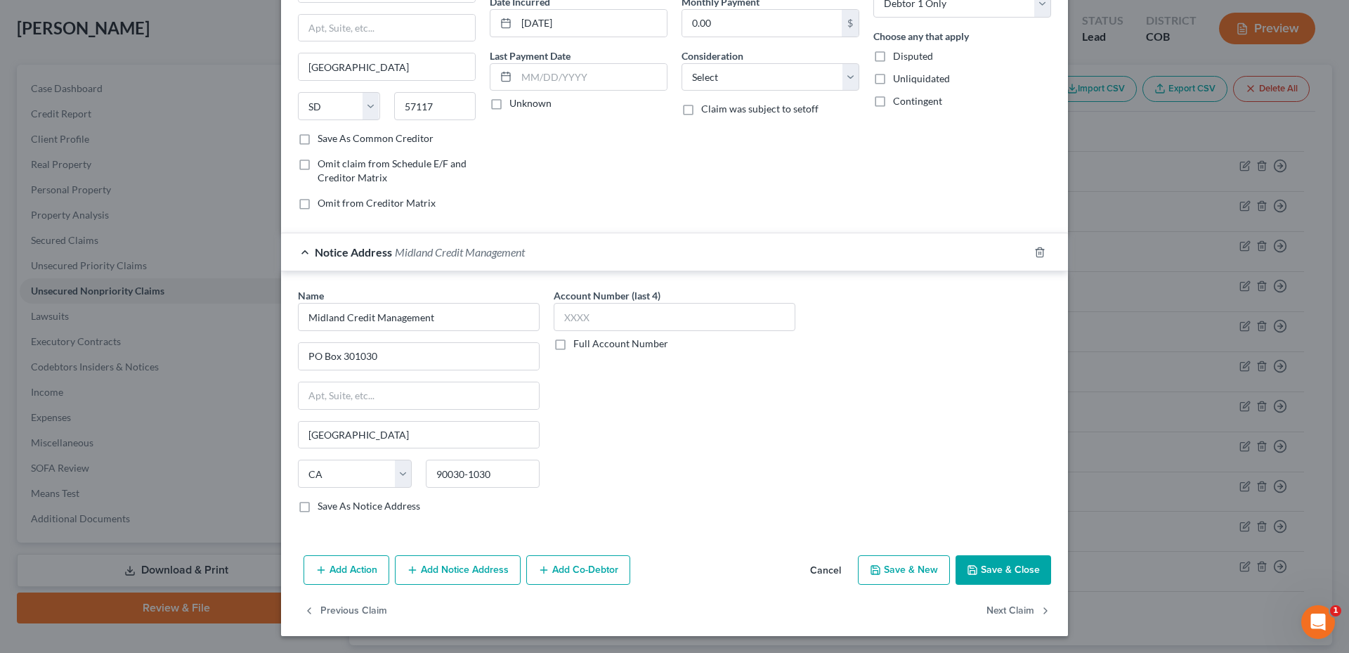
click at [1006, 574] on button "Save & Close" at bounding box center [1004, 570] width 96 height 30
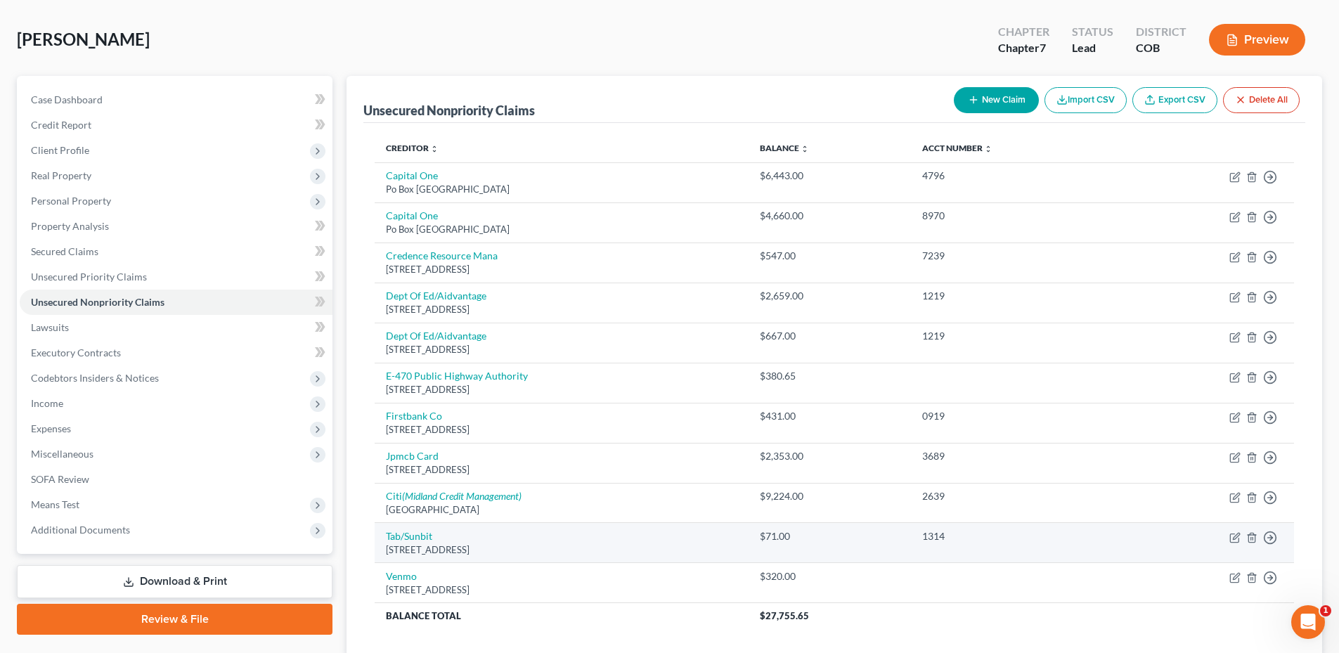
scroll to position [141, 0]
